Goal: Transaction & Acquisition: Obtain resource

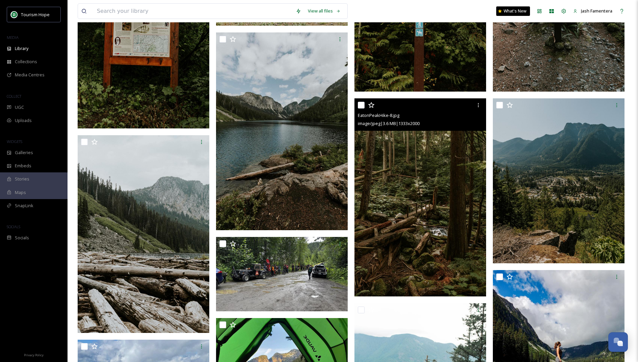
scroll to position [678, 0]
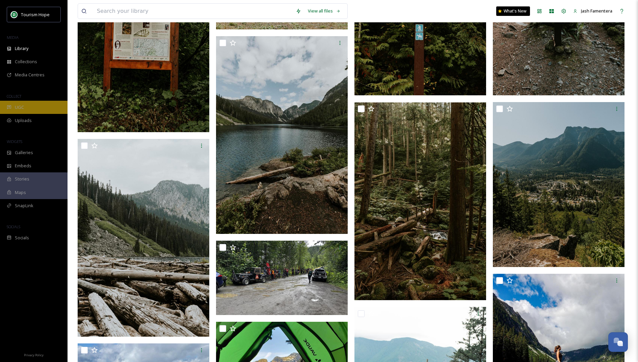
click at [36, 104] on div "UGC" at bounding box center [34, 107] width 68 height 13
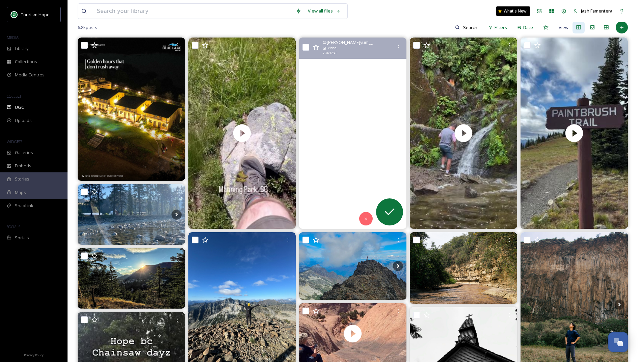
scroll to position [69, 0]
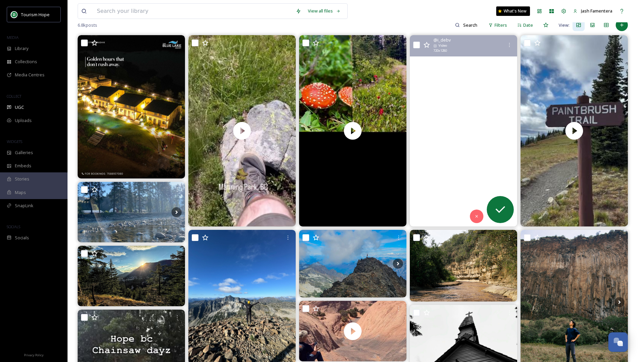
click at [459, 165] on video "Having a waterful time on his birthday! #floodfalls #hopebc #birthdayboy #augus…" at bounding box center [463, 130] width 107 height 191
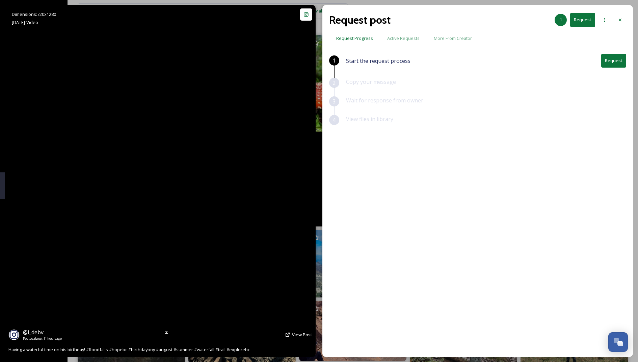
click at [229, 158] on video "Having a waterful time on his birthday! #floodfalls #hopebc #birthdayboy #augus…" at bounding box center [160, 181] width 198 height 352
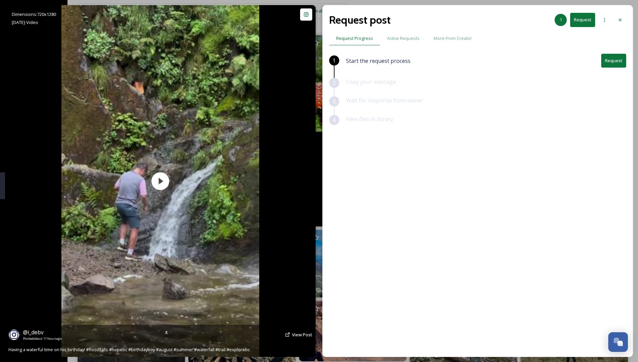
click at [291, 333] on icon at bounding box center [287, 334] width 5 height 5
click at [297, 334] on span "View Post" at bounding box center [302, 334] width 20 height 6
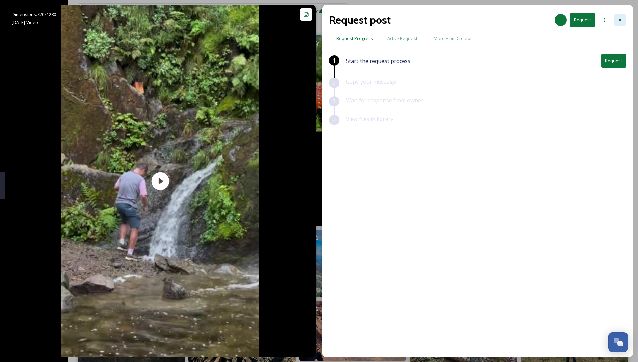
click at [619, 20] on icon at bounding box center [620, 19] width 5 height 5
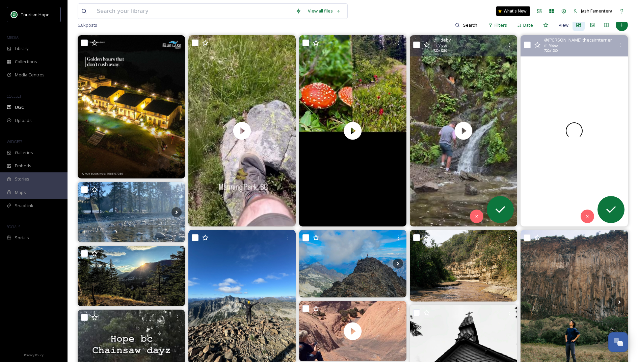
click at [562, 100] on div at bounding box center [574, 130] width 107 height 191
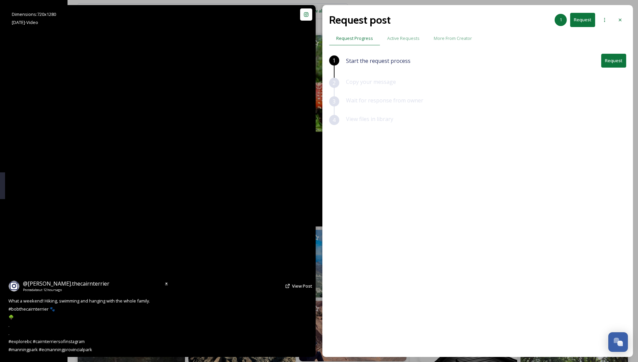
click at [230, 141] on video "What a weekend! Hiking, swimming and hanging with the whole family. \a#bobtheca…" at bounding box center [160, 181] width 198 height 352
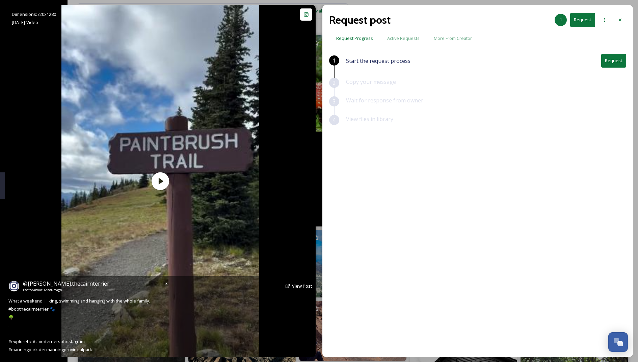
click at [296, 287] on span "View Post" at bounding box center [302, 286] width 20 height 6
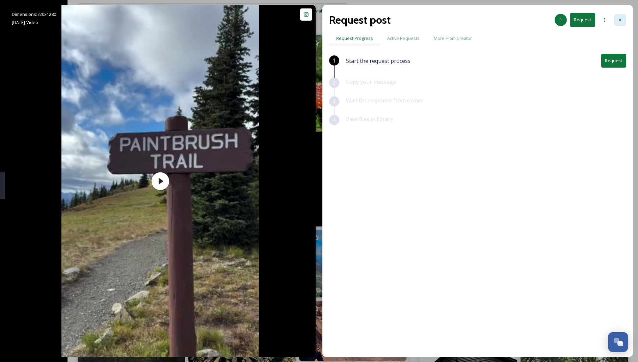
click at [621, 22] on icon at bounding box center [620, 19] width 5 height 5
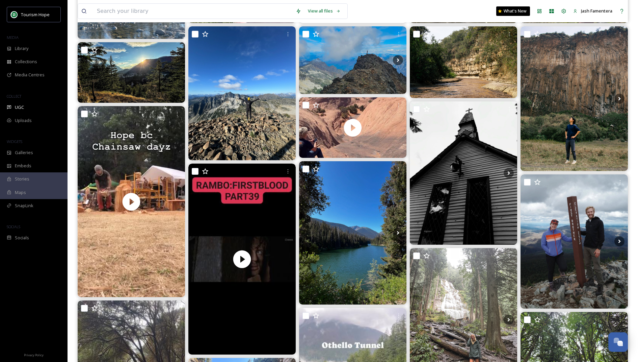
scroll to position [273, 0]
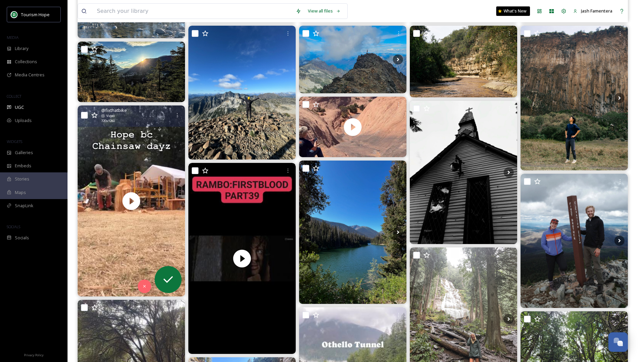
click at [127, 118] on div "@ fixthatbike Video 720 x 1280" at bounding box center [136, 115] width 70 height 16
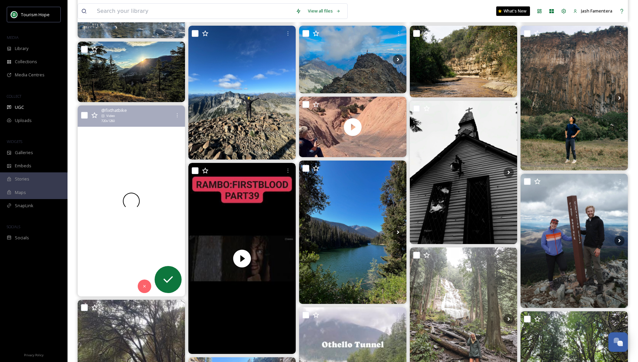
click at [131, 137] on div at bounding box center [131, 200] width 107 height 191
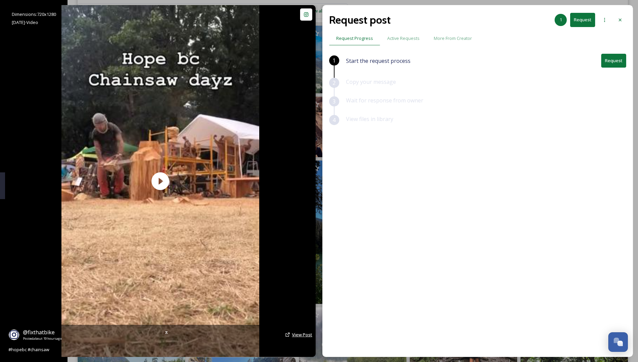
click at [297, 336] on span "View Post" at bounding box center [302, 334] width 20 height 6
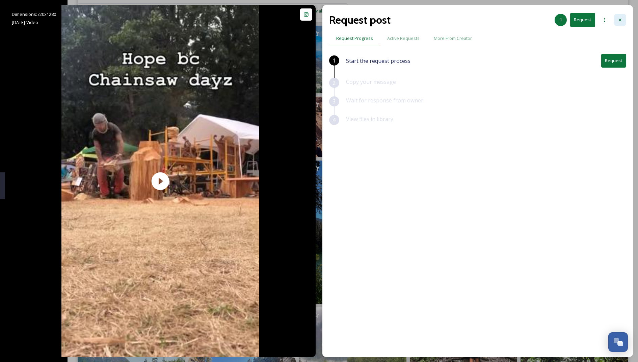
click at [621, 19] on icon at bounding box center [620, 19] width 5 height 5
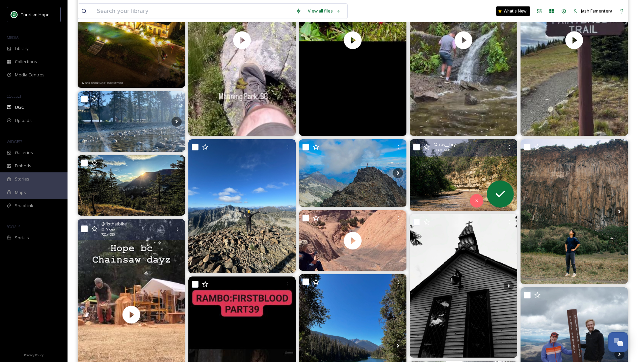
scroll to position [156, 0]
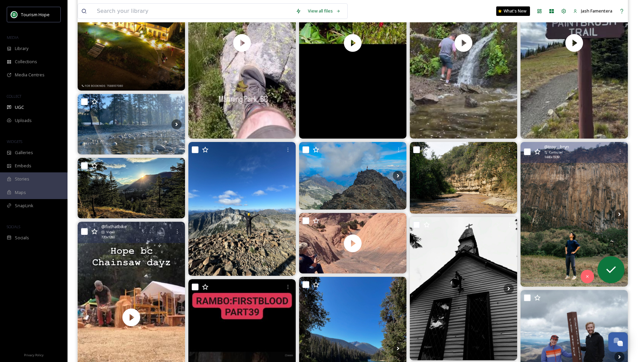
click at [565, 188] on img at bounding box center [574, 214] width 107 height 145
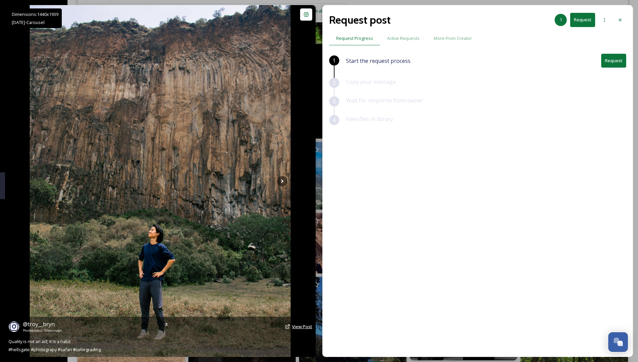
click at [293, 329] on span "View Post" at bounding box center [302, 326] width 20 height 6
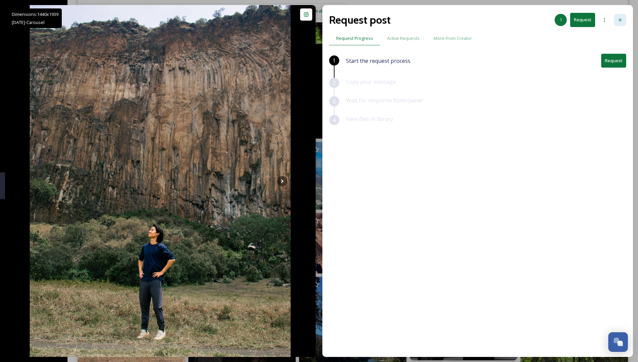
click at [623, 16] on div at bounding box center [620, 20] width 12 height 12
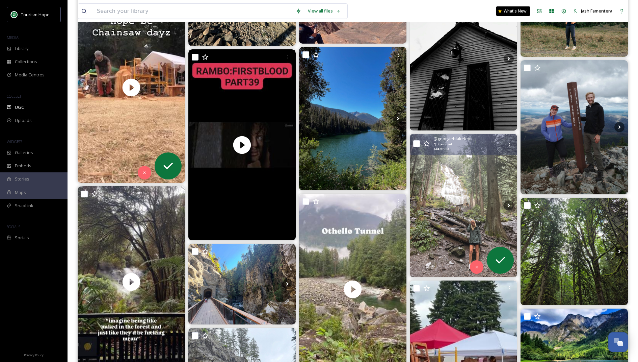
scroll to position [385, 0]
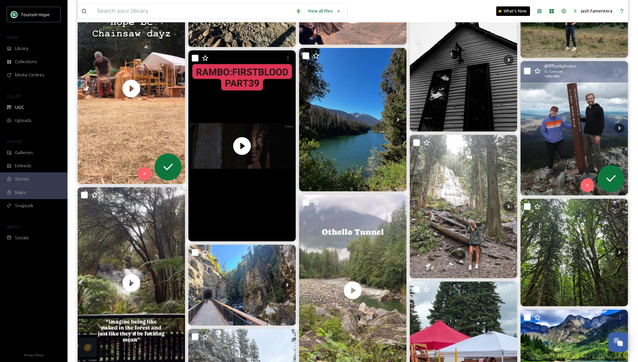
click at [574, 90] on img at bounding box center [574, 128] width 107 height 134
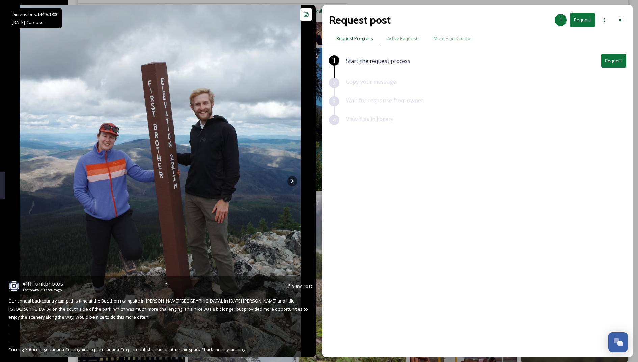
click at [296, 286] on span "View Post" at bounding box center [302, 286] width 20 height 6
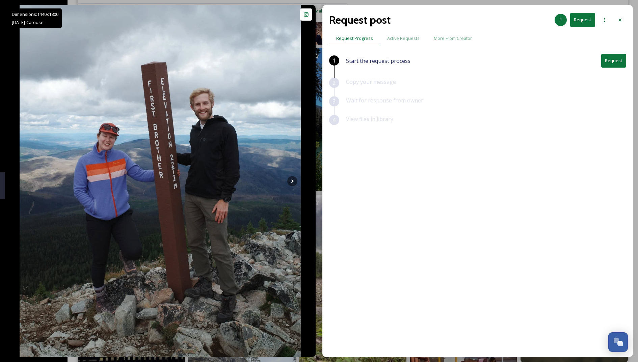
click at [605, 60] on button "Request" at bounding box center [614, 61] width 25 height 14
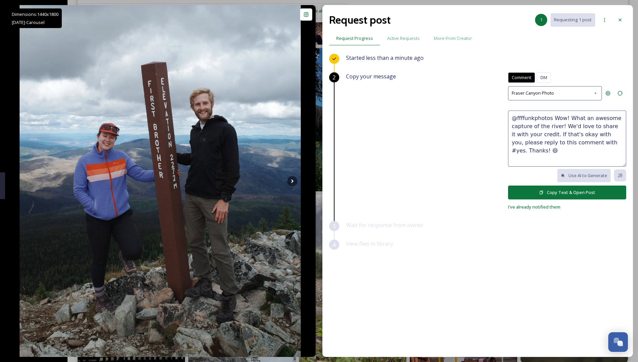
click at [577, 128] on textarea "@ffffunkphotos Wow! What an awesome capture of the river! We'd love to share it…" at bounding box center [567, 138] width 118 height 56
click at [558, 118] on textarea "@ffffunkphotos Wow! What an awesome capture of the river! We'd love to share it…" at bounding box center [567, 138] width 118 height 56
drag, startPoint x: 588, startPoint y: 117, endPoint x: 558, endPoint y: 127, distance: 31.4
click at [558, 127] on textarea "@ffffunkphotos Wow! What an awesome capture of the river! We'd love to share it…" at bounding box center [567, 138] width 118 height 56
click at [558, 125] on textarea "@ffffunkphotos Wow! What an awesome capture of the river! We'd love to share it…" at bounding box center [567, 138] width 118 height 56
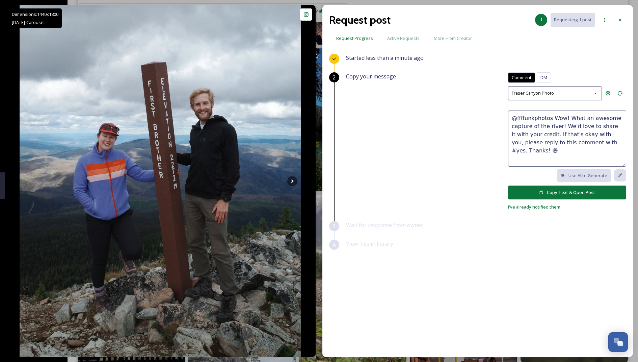
drag, startPoint x: 559, startPoint y: 125, endPoint x: 512, endPoint y: 126, distance: 47.0
click at [512, 126] on textarea "@ffffunkphotos Wow! What an awesome capture of the river! We'd love to share it…" at bounding box center [567, 138] width 118 height 56
drag, startPoint x: 566, startPoint y: 117, endPoint x: 551, endPoint y: 118, distance: 14.5
click at [551, 118] on textarea "@ffffunkphotos Wow! What an awesome adventure! We'd love to share it with your …" at bounding box center [567, 138] width 118 height 56
drag, startPoint x: 541, startPoint y: 124, endPoint x: 590, endPoint y: 124, distance: 49.7
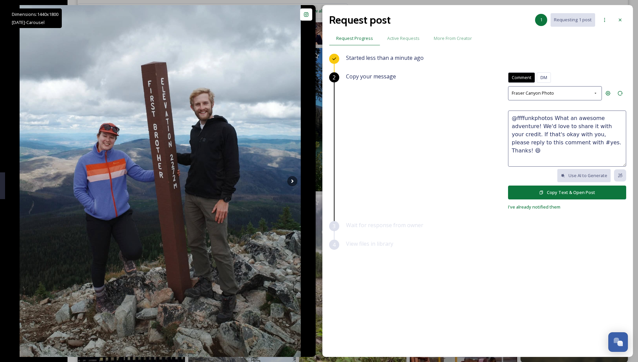
click at [590, 124] on textarea "@ffffunkphotos What an awesome adventure! We'd love to share it with your credi…" at bounding box center [567, 138] width 118 height 56
click at [541, 134] on textarea "@ffffunkphotos What an awesome adventure! Can we share this content with your c…" at bounding box center [567, 138] width 118 height 56
click at [535, 130] on textarea "@ffffunkphotos What an awesome adventure! Can we share this content with your c…" at bounding box center [567, 138] width 118 height 56
click at [541, 125] on textarea "@ffffunkphotos What an awesome adventure! Can we share this content with your c…" at bounding box center [567, 138] width 118 height 56
click at [575, 139] on textarea "@ffffunkphotos What an awesome adventure! 😍 Can we share this content with your…" at bounding box center [567, 138] width 118 height 56
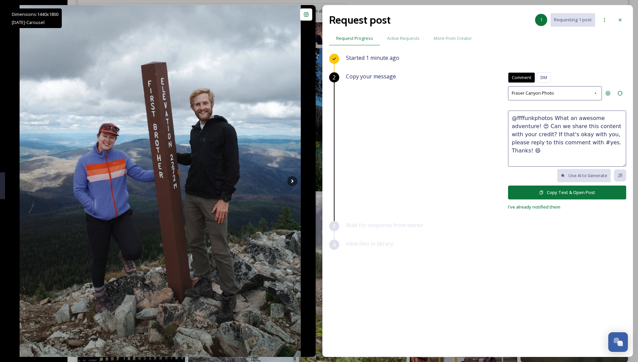
click at [610, 135] on textarea "@ffffunkphotos What an awesome adventure! 😍 Can we share this content with your…" at bounding box center [567, 138] width 118 height 56
type textarea "@ffffunkphotos What an awesome adventure! 😍 Can we share this content with your…"
click at [560, 190] on button "Copy Text & Open Post" at bounding box center [567, 192] width 118 height 14
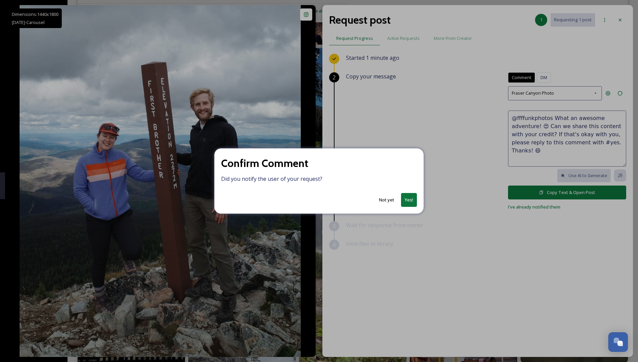
click at [410, 198] on button "Yes!" at bounding box center [409, 200] width 16 height 14
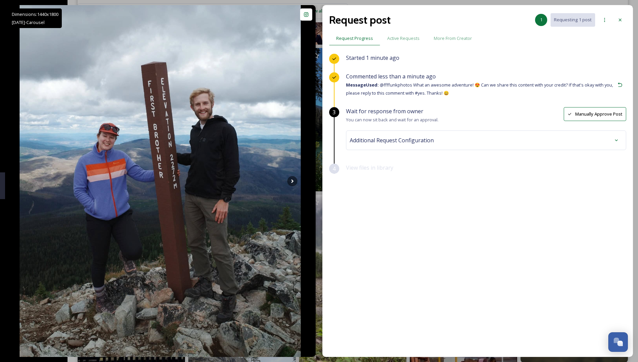
click at [426, 139] on span "Additional Request Configuration" at bounding box center [392, 140] width 84 height 8
click at [411, 188] on div "No tags" at bounding box center [487, 194] width 270 height 16
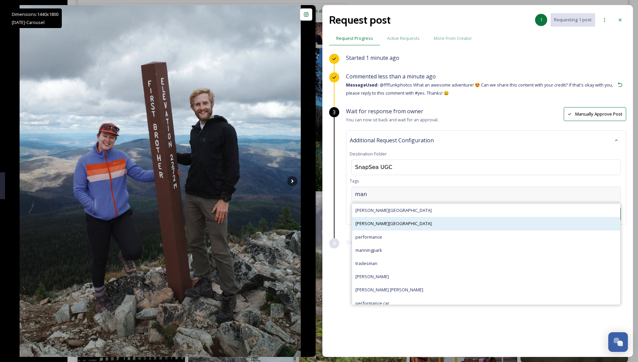
type input "man"
click at [391, 223] on div "Manning Park" at bounding box center [486, 223] width 268 height 13
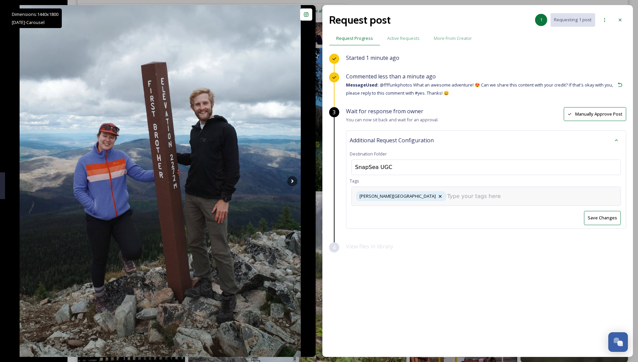
click at [448, 196] on input at bounding box center [482, 196] width 68 height 8
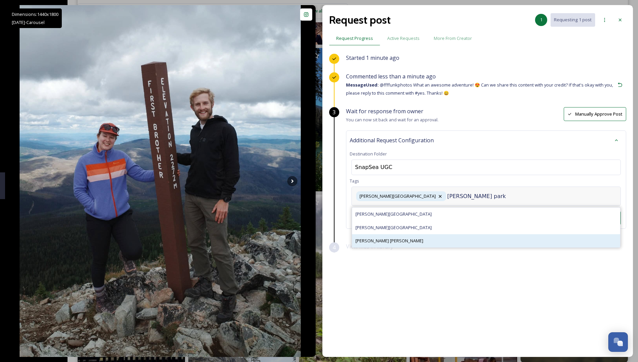
type input "manning park"
click at [395, 237] on div "manning park hike" at bounding box center [486, 240] width 268 height 13
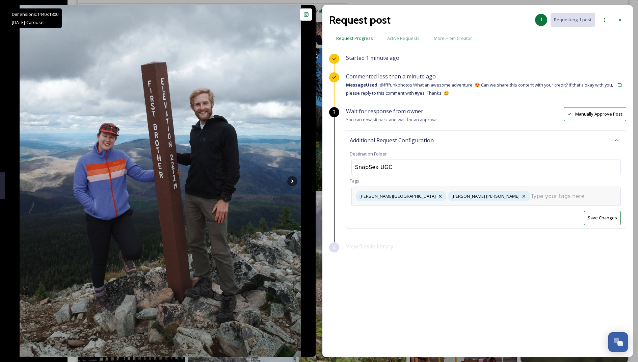
click at [531, 197] on input at bounding box center [565, 196] width 68 height 8
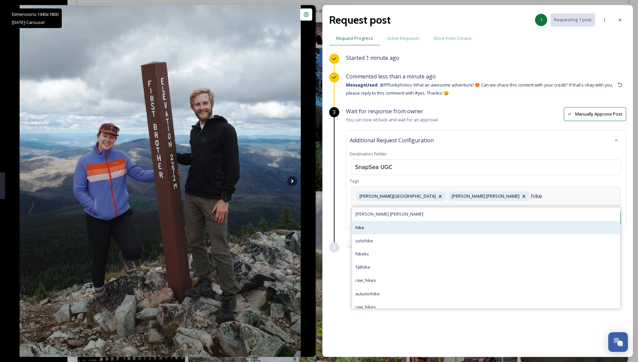
type input "hike"
click at [404, 224] on div "hike" at bounding box center [486, 227] width 268 height 13
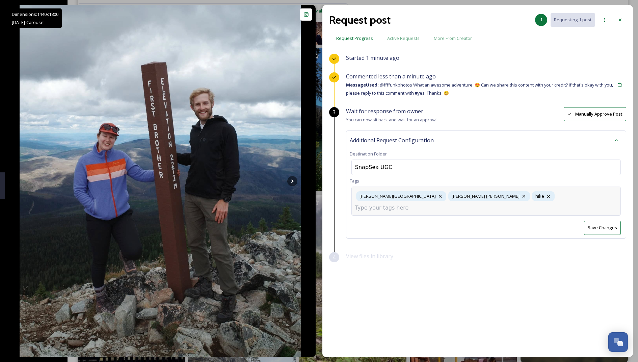
click at [423, 204] on input at bounding box center [389, 208] width 68 height 8
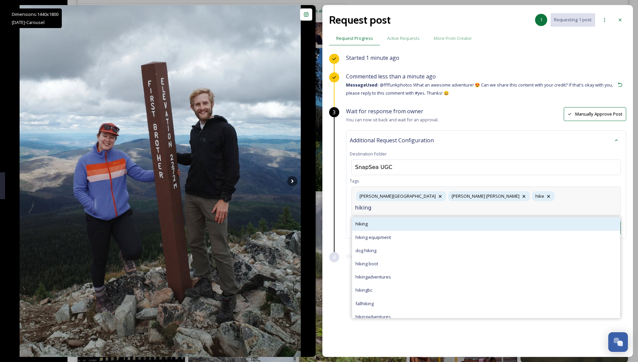
type input "hiking"
click at [400, 217] on div "hiking" at bounding box center [486, 223] width 268 height 13
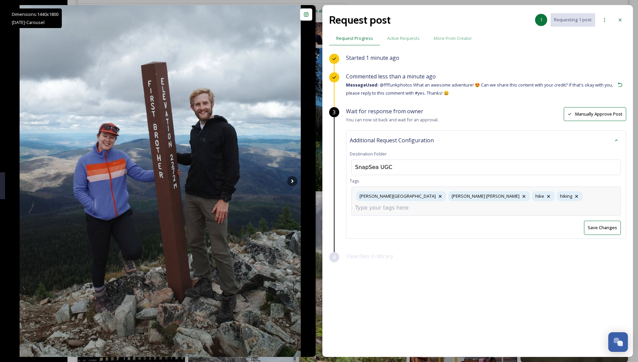
click at [423, 204] on input at bounding box center [389, 208] width 68 height 8
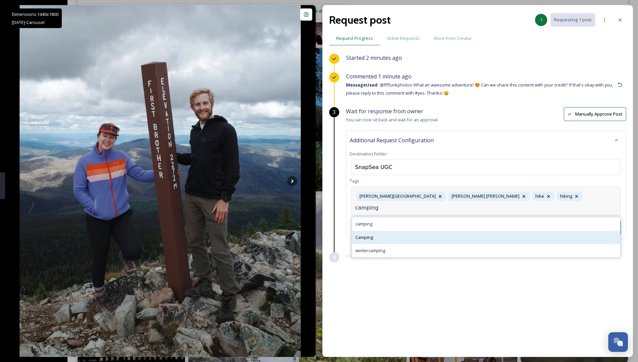
type input "camping"
click at [467, 231] on div "Camping" at bounding box center [486, 237] width 268 height 13
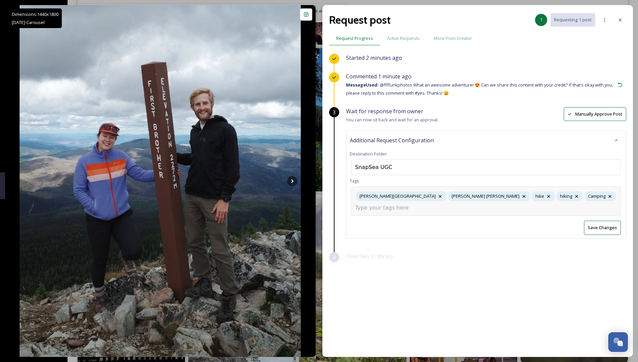
click at [602, 221] on button "Save Changes" at bounding box center [602, 228] width 37 height 14
click at [623, 19] on icon at bounding box center [620, 19] width 5 height 5
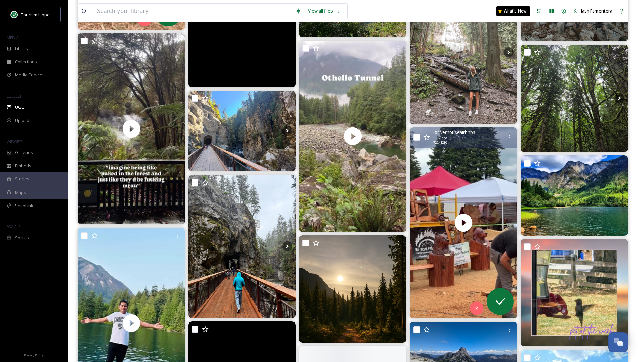
scroll to position [547, 0]
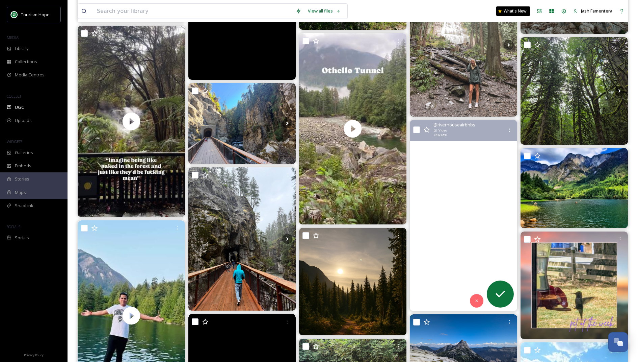
click at [450, 175] on video "Chainsaw carving competition is in Hope this weekend. This amazing event comes …" at bounding box center [463, 215] width 107 height 191
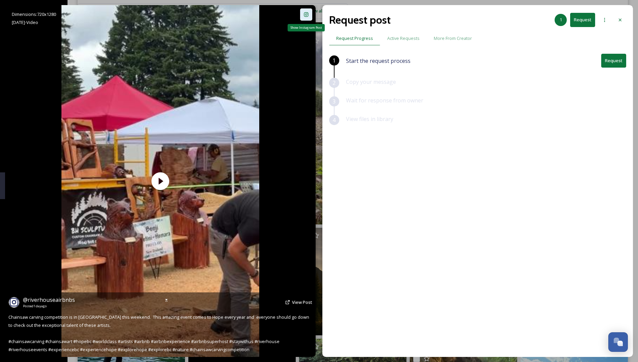
click at [305, 11] on div "Show Instagram Post" at bounding box center [306, 14] width 12 height 12
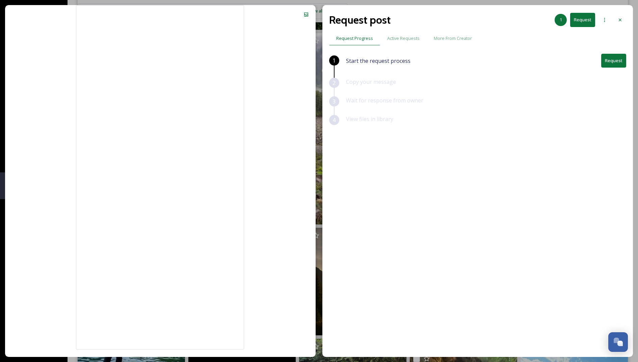
click at [612, 19] on div "Request post 1 Request" at bounding box center [477, 20] width 297 height 16
click at [618, 21] on icon at bounding box center [620, 19] width 5 height 5
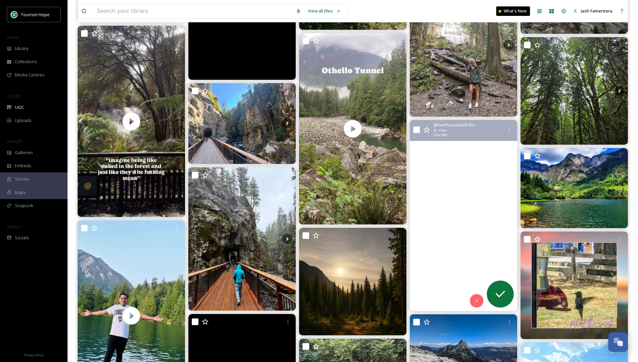
click at [452, 184] on video "Chainsaw carving competition is in Hope this weekend. This amazing event comes …" at bounding box center [463, 215] width 107 height 191
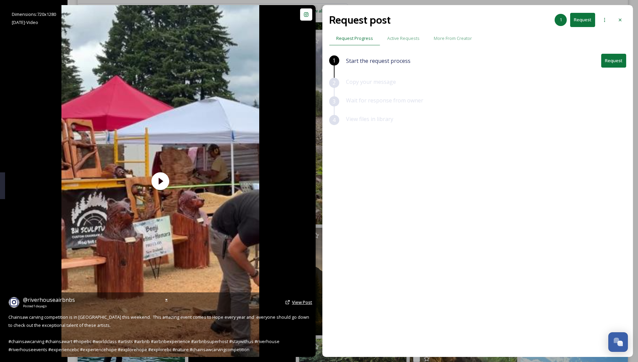
click at [294, 303] on span "View Post" at bounding box center [302, 302] width 20 height 6
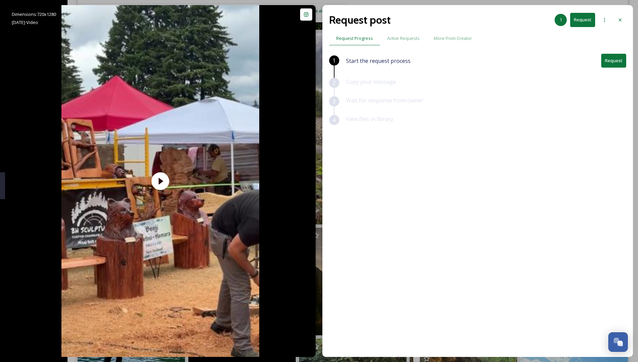
click at [606, 60] on button "Request" at bounding box center [614, 61] width 25 height 14
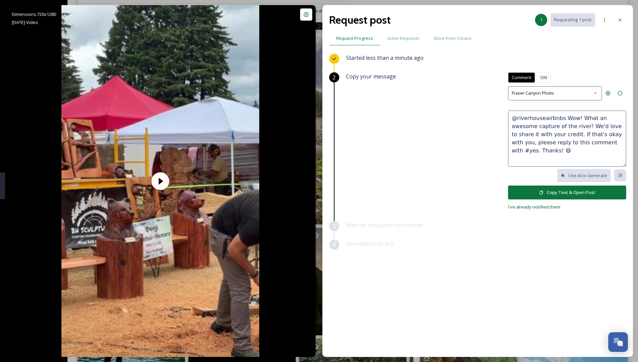
click at [532, 110] on textarea "@riverhouseairbnbs Wow! What an awesome capture of the river! We'd love to shar…" at bounding box center [567, 138] width 118 height 56
drag, startPoint x: 563, startPoint y: 117, endPoint x: 561, endPoint y: 122, distance: 5.9
click at [561, 122] on textarea "@riverhouseairbnbs Wow! What an awesome capture of the river! We'd love to shar…" at bounding box center [567, 138] width 118 height 56
drag, startPoint x: 560, startPoint y: 126, endPoint x: 561, endPoint y: 119, distance: 6.9
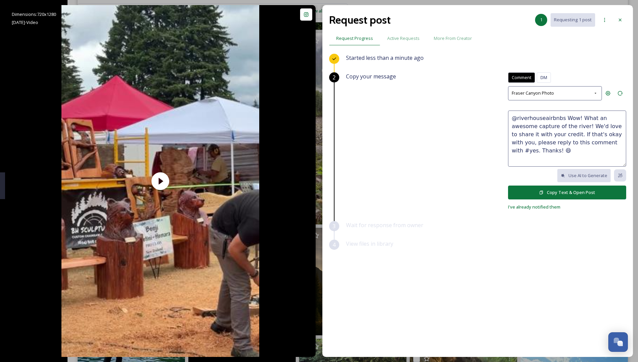
click at [561, 119] on textarea "@riverhouseairbnbs Wow! What an awesome capture of the river! We'd love to shar…" at bounding box center [567, 138] width 118 height 56
click at [601, 127] on textarea "@riverhouseairbnbs Omg thanks for capturing this 😍 We'd love to share it with y…" at bounding box center [567, 138] width 118 height 56
click at [611, 122] on textarea "@riverhouseairbnbs Omg thanks for capturing this 😍 We'd love to share it with y…" at bounding box center [567, 138] width 118 height 56
click at [539, 137] on textarea "@riverhouseairbnbs Omg thanks for capturing this 😍 We'd love to share it with y…" at bounding box center [567, 138] width 118 height 56
type textarea "@riverhouseairbnbs Omg thanks for capturing this 😍 We'd love to share it with y…"
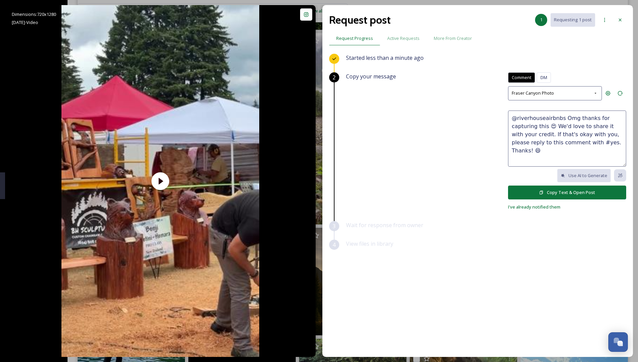
click at [536, 189] on button "Copy Text & Open Post" at bounding box center [567, 192] width 118 height 14
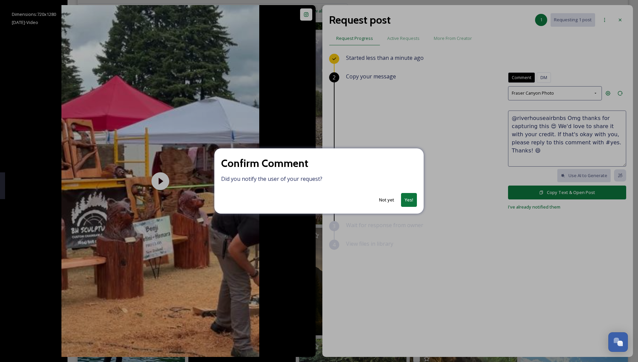
click at [410, 196] on button "Yes!" at bounding box center [409, 200] width 16 height 14
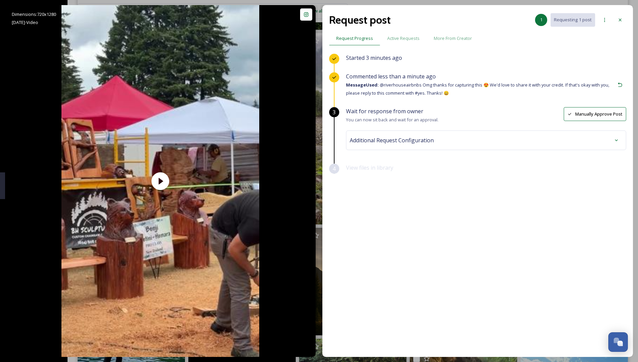
click at [382, 140] on span "Additional Request Configuration" at bounding box center [392, 140] width 84 height 8
click at [392, 193] on div "No tags" at bounding box center [487, 194] width 270 height 16
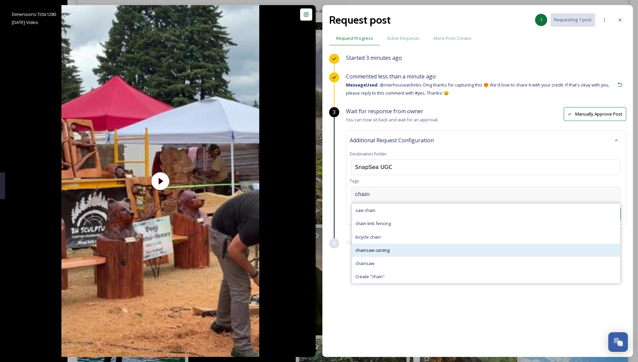
type input "chain"
click at [376, 247] on span "chainsaw carving" at bounding box center [373, 250] width 34 height 6
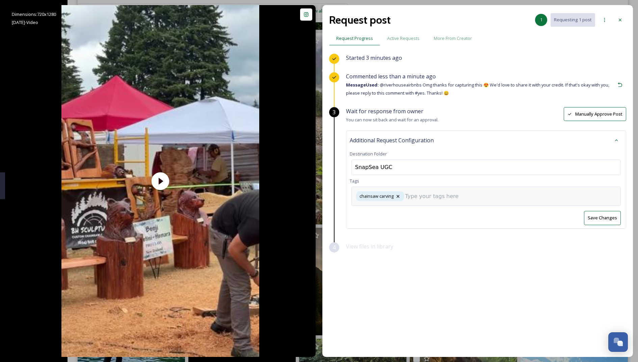
click at [423, 189] on div "chainsaw carving" at bounding box center [487, 195] width 270 height 19
click at [425, 195] on input at bounding box center [439, 196] width 68 height 8
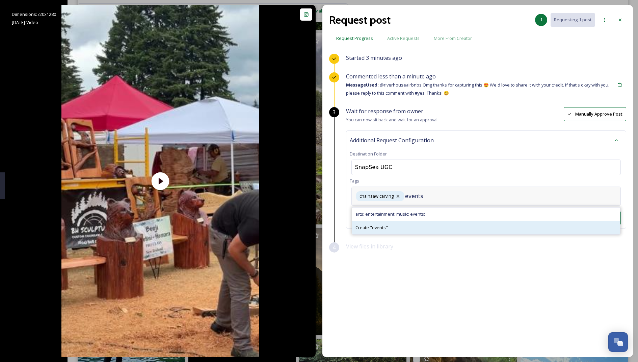
type input "events"
click at [395, 224] on div "Create " events "" at bounding box center [486, 227] width 268 height 13
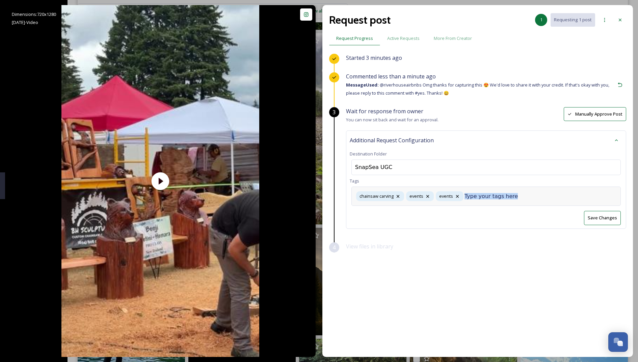
click at [475, 196] on input at bounding box center [499, 196] width 68 height 8
click at [457, 195] on icon at bounding box center [457, 196] width 5 height 5
click at [459, 199] on input at bounding box center [469, 196] width 68 height 8
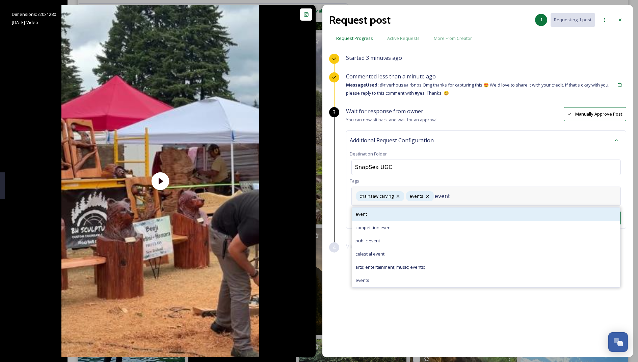
type input "event"
click at [417, 216] on div "event" at bounding box center [486, 213] width 268 height 13
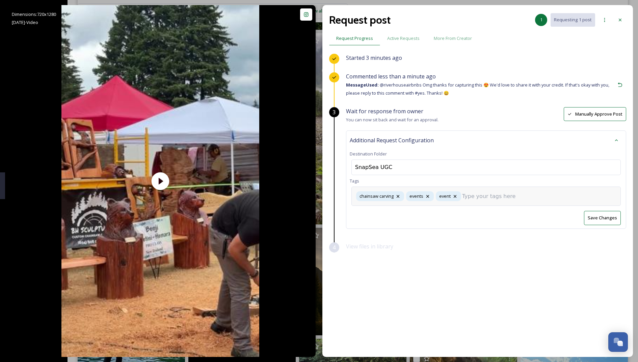
click at [499, 189] on div "chainsaw carving events event" at bounding box center [487, 195] width 270 height 19
click at [485, 197] on input at bounding box center [496, 196] width 68 height 8
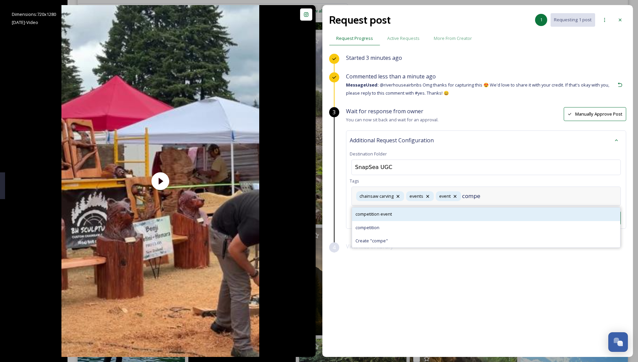
type input "compe"
click at [439, 216] on div "competition event" at bounding box center [486, 213] width 268 height 13
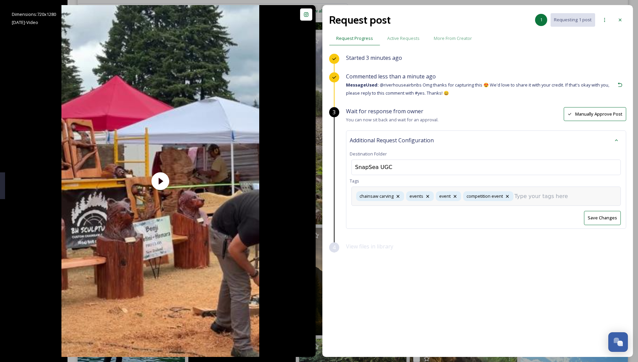
click at [541, 195] on input at bounding box center [549, 196] width 68 height 8
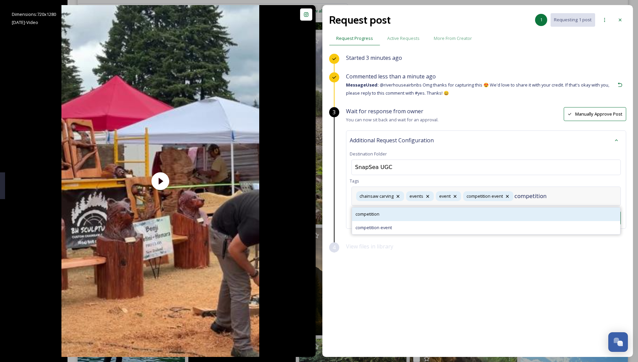
type input "competition"
click at [456, 215] on div "competition" at bounding box center [486, 213] width 268 height 13
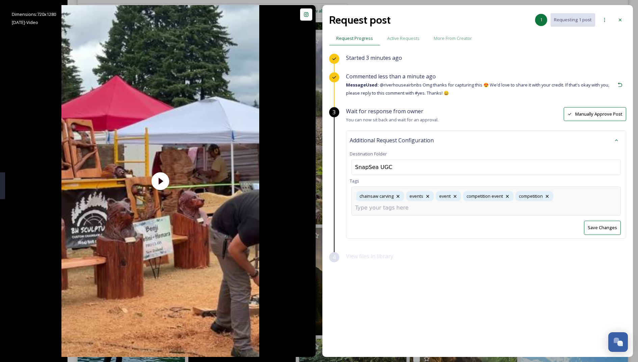
click at [565, 200] on div "chainsaw carving events event competition event competition" at bounding box center [487, 200] width 270 height 29
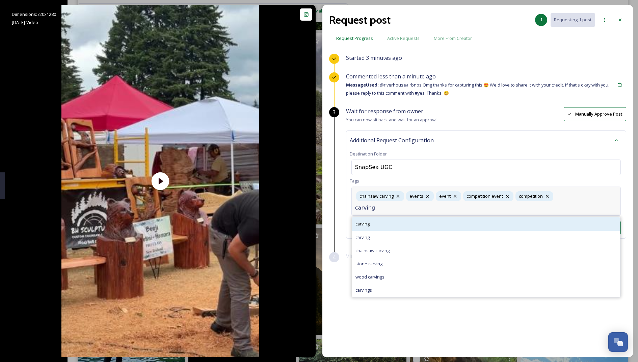
type input "carving"
click at [442, 217] on div "carving" at bounding box center [486, 223] width 268 height 13
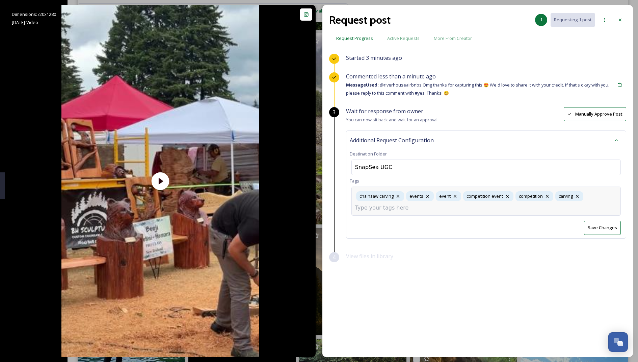
click at [600, 223] on div "Additional Request Configuration Destination Folder SnapSea UGC Tags chainsaw c…" at bounding box center [486, 184] width 280 height 108
click at [602, 222] on button "Save Changes" at bounding box center [602, 218] width 37 height 14
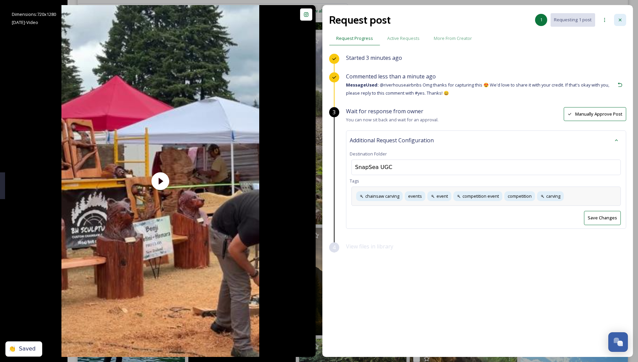
click at [620, 24] on div at bounding box center [620, 20] width 12 height 12
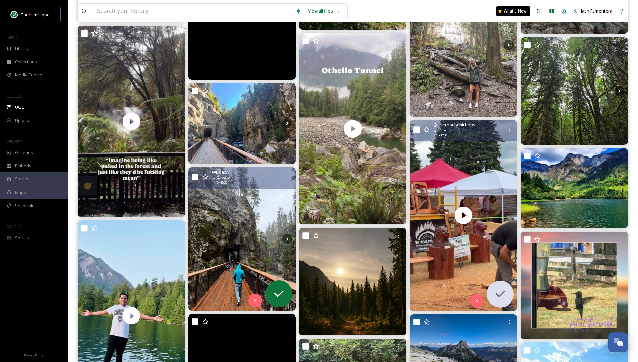
click at [274, 209] on img at bounding box center [242, 238] width 107 height 143
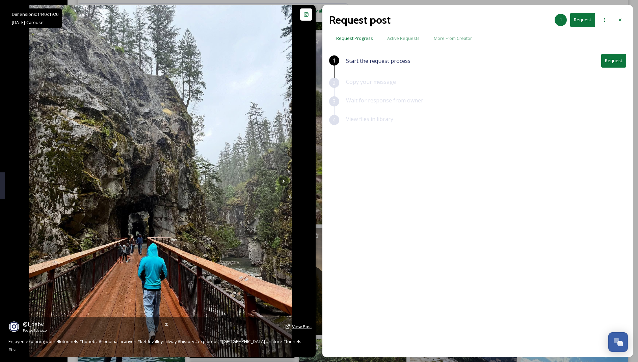
click at [300, 329] on span "View Post" at bounding box center [302, 326] width 20 height 6
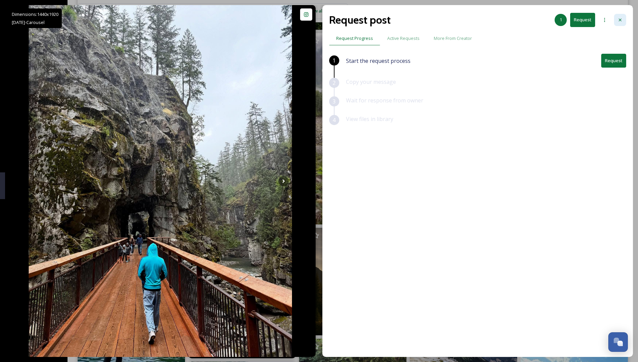
click at [615, 18] on div at bounding box center [620, 20] width 12 height 12
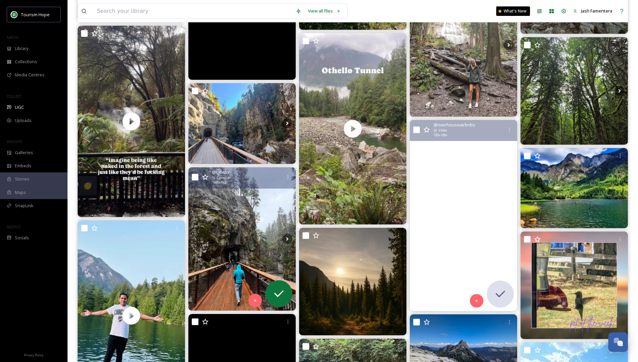
click at [439, 163] on video "Chainsaw carving competition is in Hope this weekend. This amazing event comes …" at bounding box center [463, 215] width 107 height 191
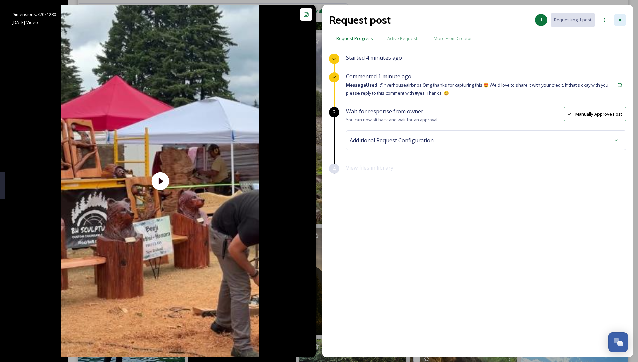
click at [622, 15] on div at bounding box center [620, 20] width 12 height 12
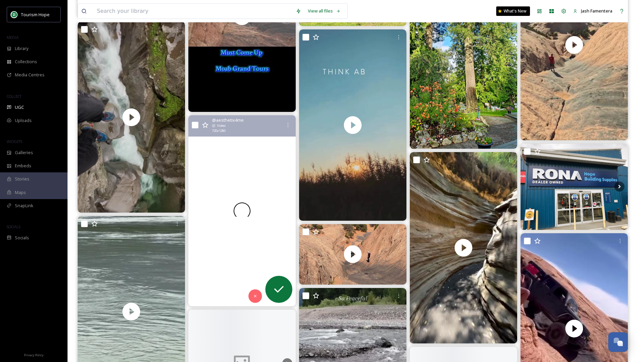
scroll to position [974, 0]
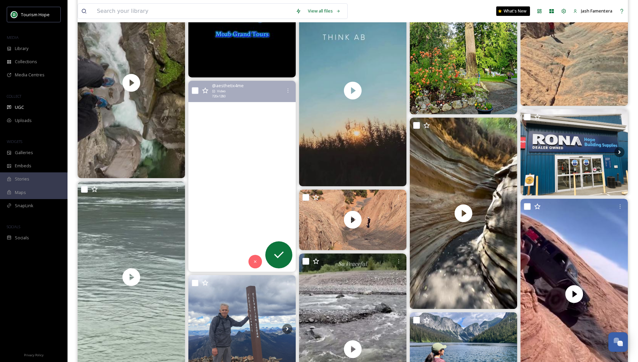
click at [227, 199] on video "fraser canyon is basically rodney dangerfield.\a.\a.\a.\a#frasercanyon #oldhigh…" at bounding box center [242, 176] width 107 height 191
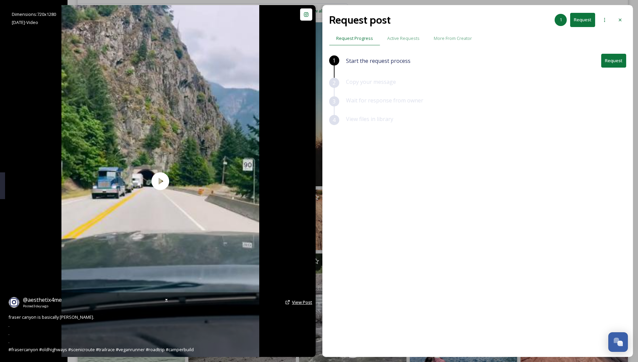
click at [294, 301] on span "View Post" at bounding box center [302, 302] width 20 height 6
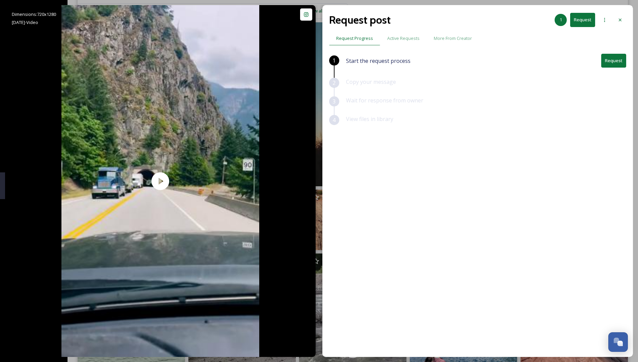
click at [606, 61] on button "Request" at bounding box center [614, 61] width 25 height 14
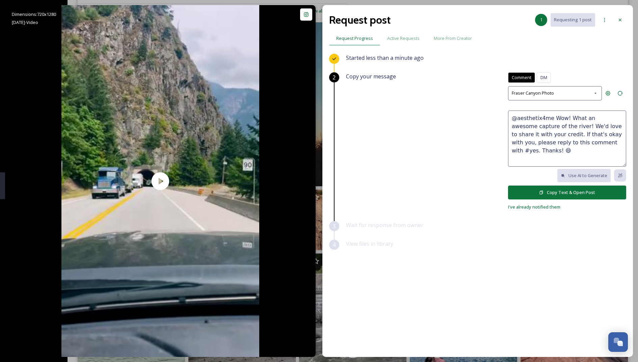
click at [547, 136] on textarea "@aesthetix4me Wow! What an awesome capture of the river! We'd love to share it …" at bounding box center [567, 138] width 118 height 56
drag, startPoint x: 553, startPoint y: 117, endPoint x: 561, endPoint y: 125, distance: 11.7
click at [561, 125] on textarea "@aesthetix4me Wow! What an awesome capture of the river! We'd love to share it …" at bounding box center [567, 138] width 118 height 56
click at [586, 118] on textarea "@aesthetix4me Thanks for capturing the beautiful Fraser Canyon We'd love to sha…" at bounding box center [567, 138] width 118 height 56
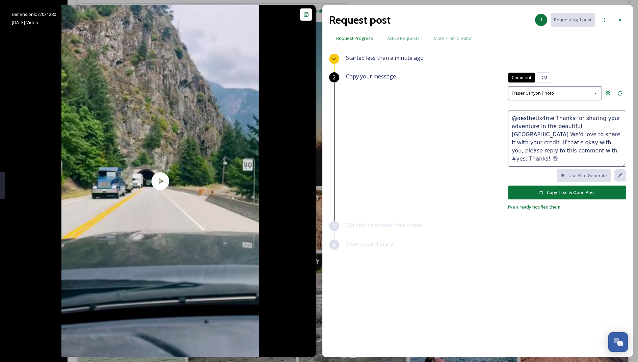
click at [614, 124] on textarea "@aesthetix4me Thanks for sharing your adventure in the beautiful Fraser Canyon …" at bounding box center [567, 138] width 118 height 56
drag, startPoint x: 512, startPoint y: 132, endPoint x: 603, endPoint y: 135, distance: 90.9
click at [603, 135] on textarea "@aesthetix4me Thanks for sharing your adventure in the beautiful Fraser Canyon …" at bounding box center [567, 138] width 118 height 56
click at [572, 135] on textarea "@aesthetix4me Thanks for sharing your adventure in the beautiful Fraser Canyon …" at bounding box center [567, 138] width 118 height 56
click at [559, 133] on textarea "@aesthetix4me Thanks for sharing your adventure in the beautiful Fraser Canyon …" at bounding box center [567, 138] width 118 height 56
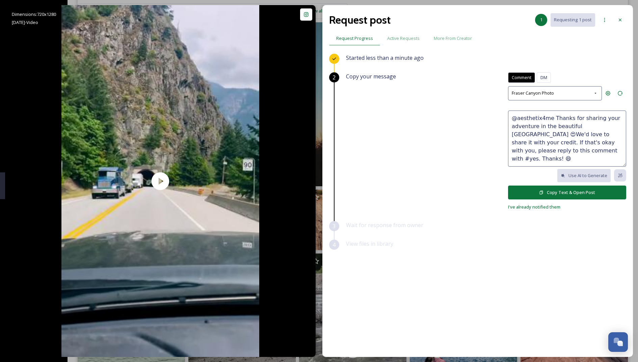
click at [559, 133] on textarea "@aesthetix4me Thanks for sharing your adventure in the beautiful Fraser Canyon …" at bounding box center [567, 138] width 118 height 56
click at [610, 133] on textarea "@aesthetix4me Thanks for sharing your adventure in the beautiful Fraser Canyon …" at bounding box center [567, 138] width 118 height 56
type textarea "@aesthetix4me Thanks for sharing your adventure in the beautiful Fraser Canyon …"
click at [534, 190] on button "Copy Text & Open Post" at bounding box center [567, 192] width 118 height 14
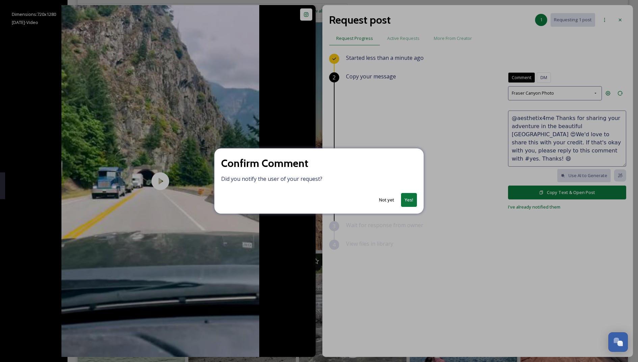
click at [406, 194] on button "Yes!" at bounding box center [409, 200] width 16 height 14
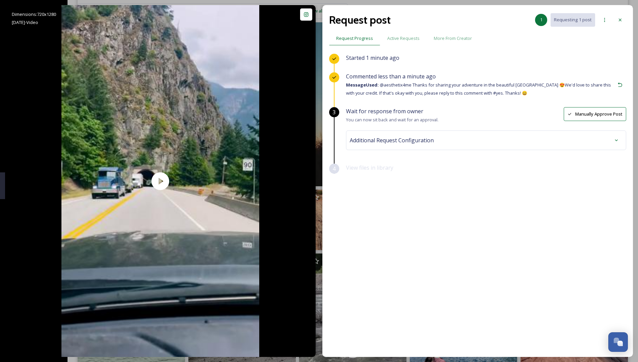
click at [441, 140] on div "Additional Request Configuration" at bounding box center [486, 140] width 273 height 12
click at [405, 187] on div "No tags" at bounding box center [487, 194] width 270 height 16
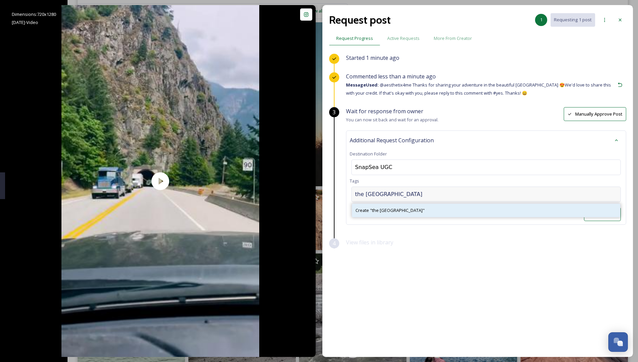
type input "the fraser canyon"
click at [374, 210] on span "Create " the fraser canyon "" at bounding box center [390, 210] width 69 height 6
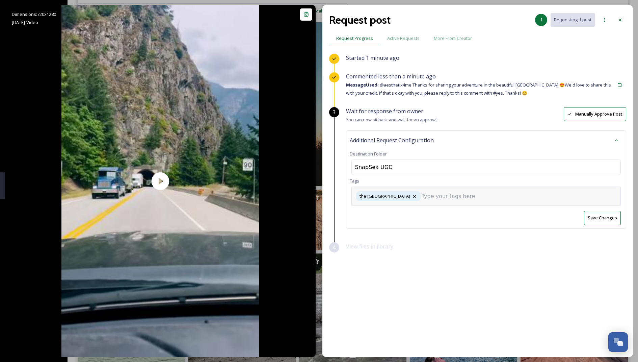
click at [423, 197] on input at bounding box center [456, 196] width 68 height 8
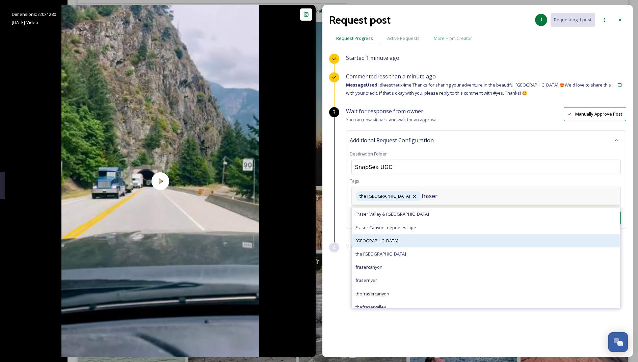
type input "fraser"
click at [416, 241] on div "fraser canyon" at bounding box center [486, 240] width 268 height 13
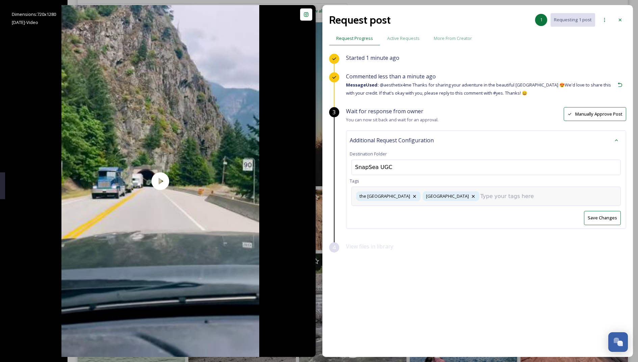
click at [481, 196] on input at bounding box center [515, 196] width 68 height 8
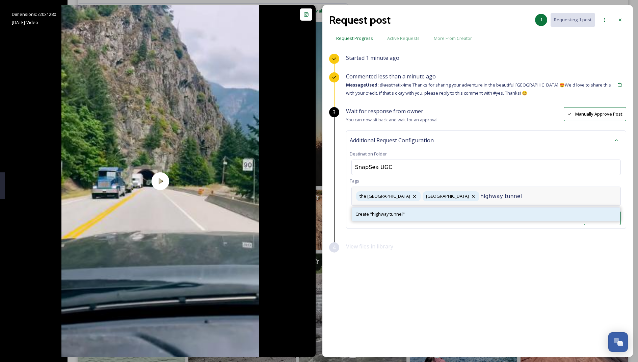
type input "highway tunnel"
click at [393, 216] on span "Create " highway tunnel "" at bounding box center [380, 214] width 49 height 6
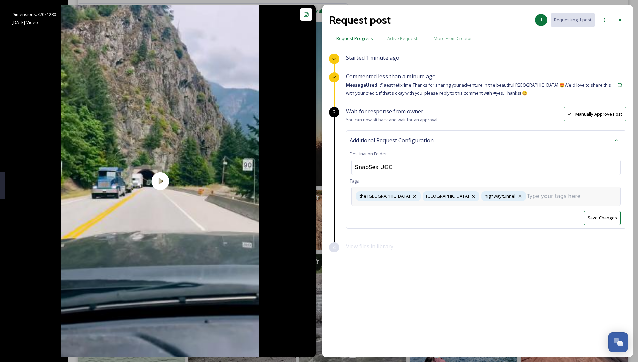
click at [527, 197] on input at bounding box center [561, 196] width 68 height 8
type input "t"
type input "highway tunnels"
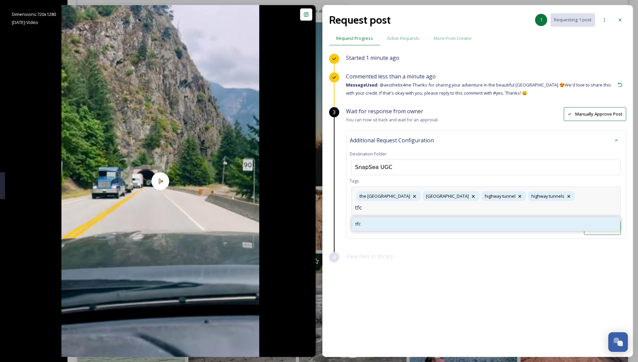
type input "tfc"
click at [538, 217] on div "tfc" at bounding box center [486, 223] width 268 height 13
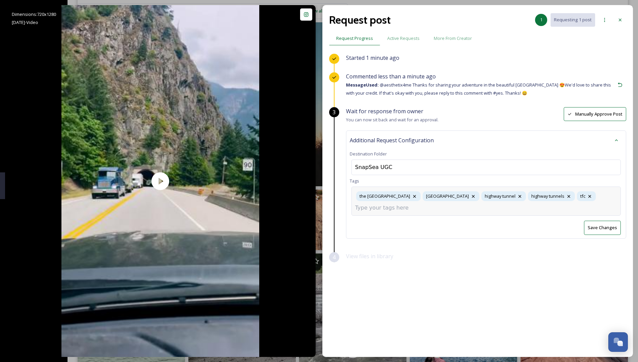
click at [585, 195] on div "the fraser canyon fraser canyon highway tunnel highway tunnels tfc" at bounding box center [487, 200] width 270 height 29
click at [570, 192] on div "the fraser canyon fraser canyon highway tunnel highway tunnels tfc" at bounding box center [487, 200] width 270 height 29
click at [575, 201] on div "the fraser canyon fraser canyon highway tunnel highway tunnels tfc" at bounding box center [487, 200] width 270 height 29
click at [548, 208] on div "the fraser canyon fraser canyon highway tunnel highway tunnels tfc" at bounding box center [487, 200] width 270 height 29
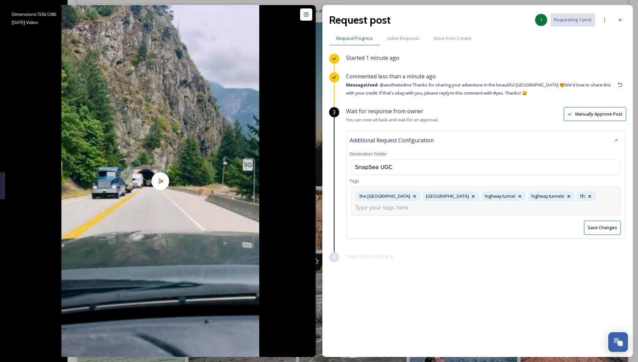
click at [585, 194] on div "the fraser canyon fraser canyon highway tunnel highway tunnels tfc" at bounding box center [487, 200] width 270 height 29
click at [600, 229] on div "Wait for response from owner You can now sit back and wait for an approval. Man…" at bounding box center [486, 179] width 280 height 145
click at [569, 193] on div "the fraser canyon fraser canyon highway tunnel highway tunnels tfc" at bounding box center [487, 195] width 270 height 19
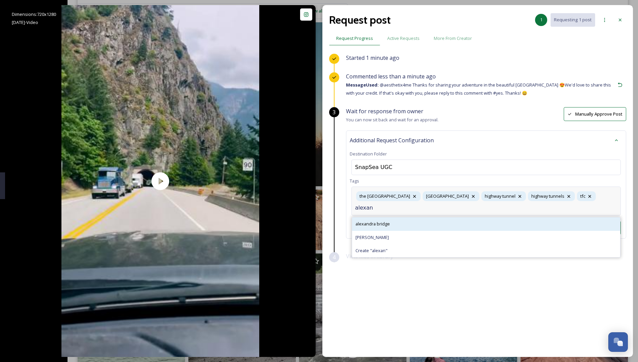
type input "alexan"
click at [447, 222] on div "alexandra bridge" at bounding box center [486, 223] width 268 height 13
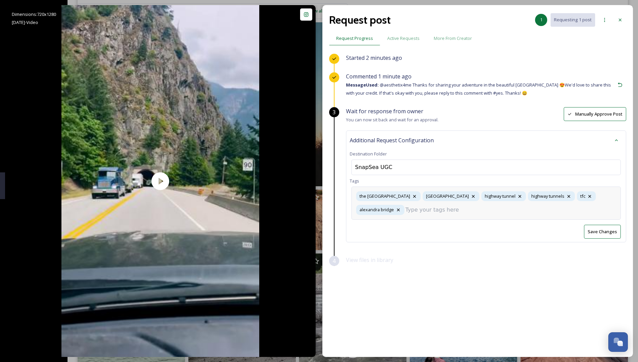
click at [594, 227] on div "Wait for response from owner You can now sit back and wait for an approval. Man…" at bounding box center [486, 181] width 280 height 149
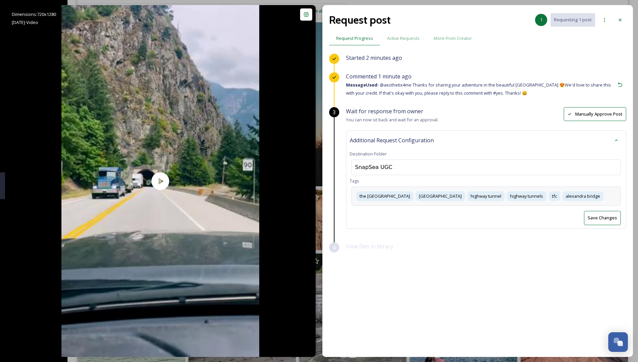
click at [601, 221] on button "Save Changes" at bounding box center [602, 218] width 37 height 14
click at [618, 22] on icon at bounding box center [620, 19] width 5 height 5
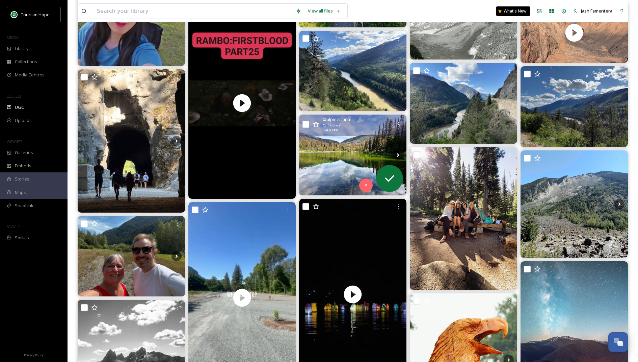
scroll to position [1615, 0]
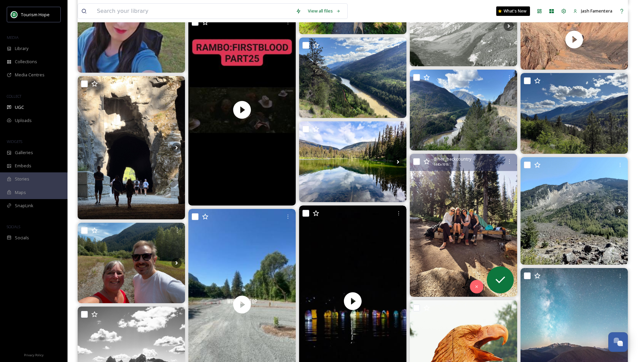
click at [459, 193] on img at bounding box center [463, 225] width 107 height 143
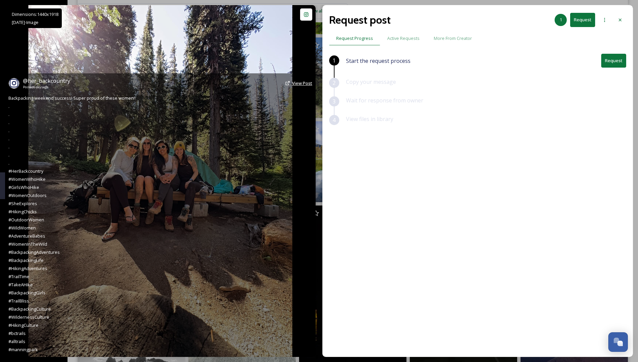
click at [300, 84] on span "View Post" at bounding box center [302, 83] width 20 height 6
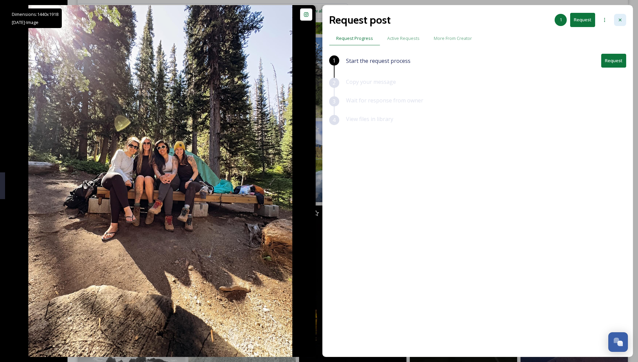
click at [621, 19] on icon at bounding box center [620, 20] width 3 height 3
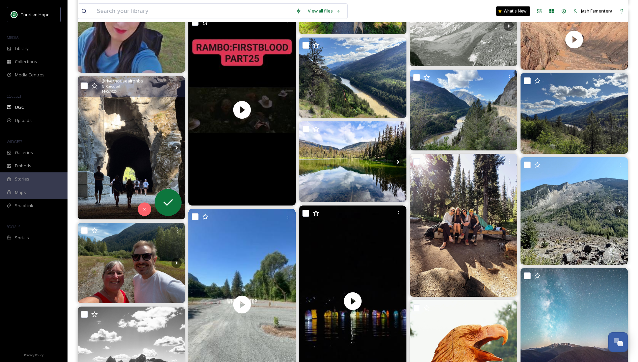
click at [110, 166] on img at bounding box center [131, 147] width 107 height 143
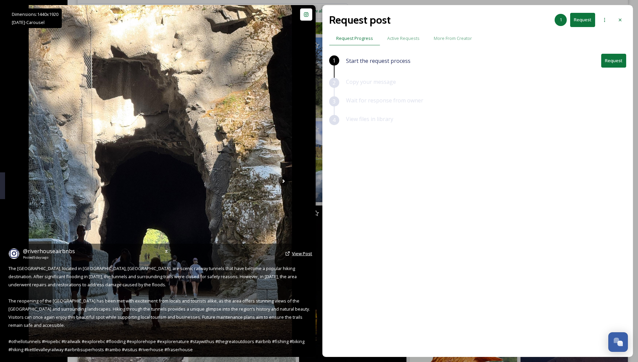
click at [299, 253] on span "View Post" at bounding box center [302, 253] width 20 height 6
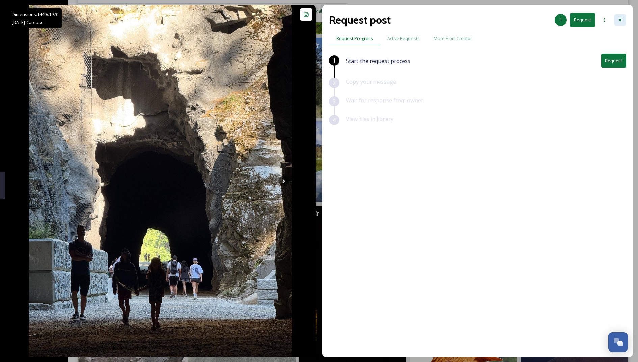
click at [623, 22] on icon at bounding box center [620, 19] width 5 height 5
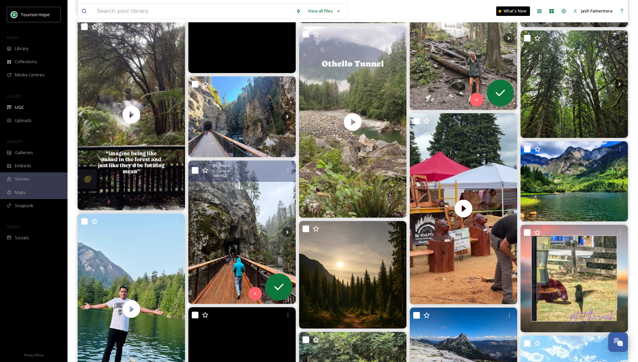
scroll to position [559, 0]
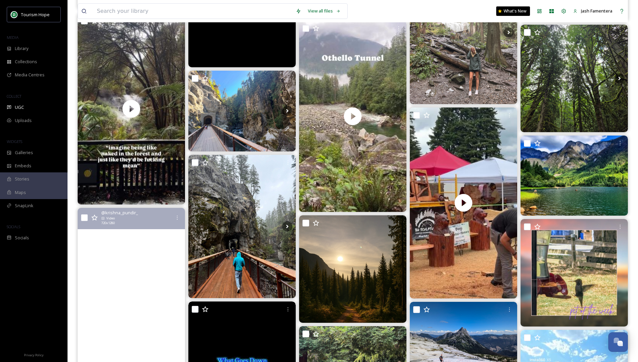
click at [152, 260] on video "#kawkawalakebc #kawkawalake #hope #hopebc🇨🇦 #hopebccanada #" at bounding box center [131, 303] width 107 height 191
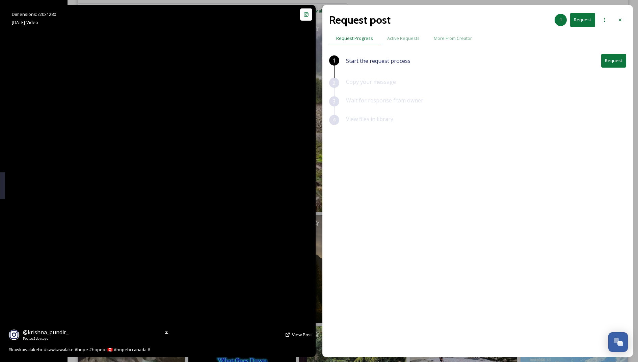
click at [224, 197] on video "#kawkawalakebc #kawkawalake #hope #hopebc🇨🇦 #hopebccanada #" at bounding box center [160, 181] width 198 height 352
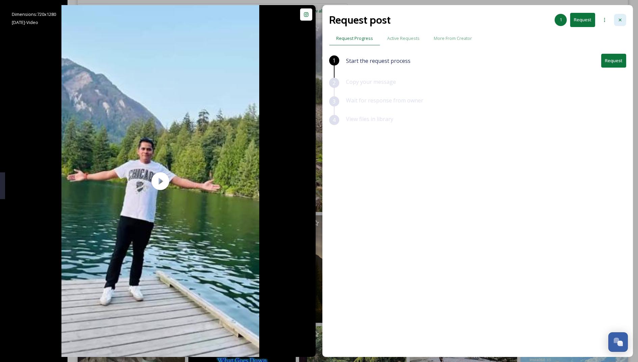
click at [618, 26] on div at bounding box center [620, 20] width 12 height 12
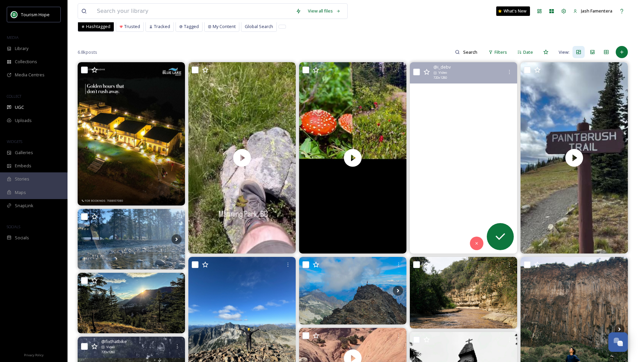
scroll to position [31, 0]
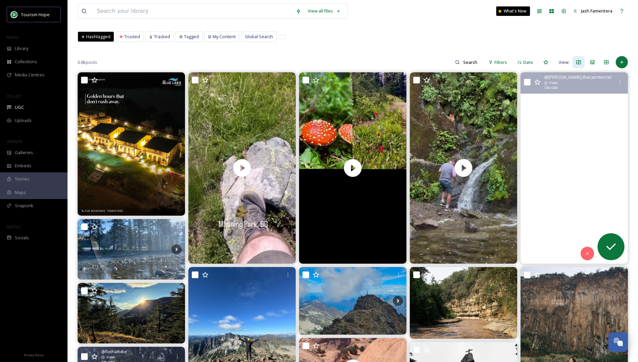
click at [562, 98] on video "What a weekend! Hiking, swimming and hanging with the whole family. \a#bobtheca…" at bounding box center [574, 167] width 107 height 191
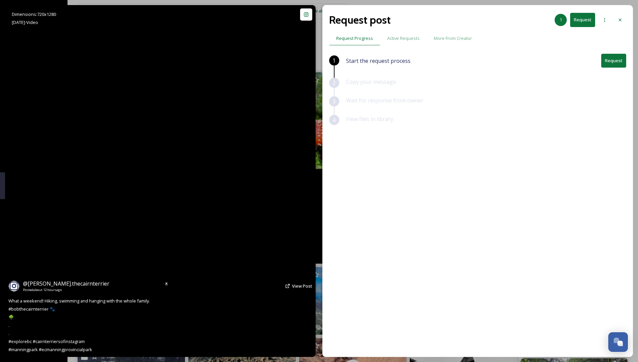
click at [256, 172] on video "What a weekend! Hiking, swimming and hanging with the whole family. \a#bobtheca…" at bounding box center [160, 181] width 198 height 352
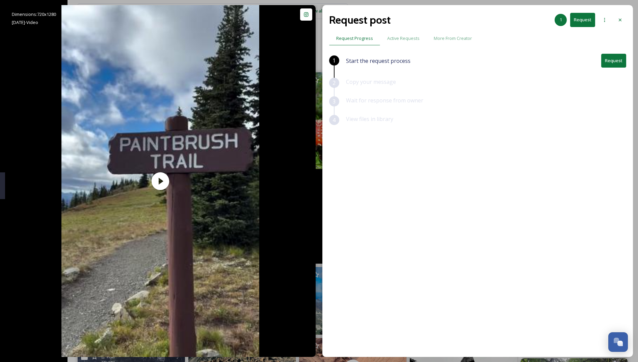
click at [611, 57] on button "Request" at bounding box center [614, 61] width 25 height 14
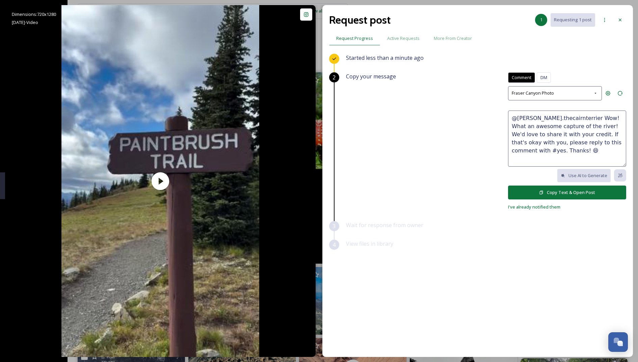
click at [569, 122] on textarea "@bob.thecairnterrier Wow! What an awesome capture of the river! We'd love to sh…" at bounding box center [567, 138] width 118 height 56
click at [580, 119] on textarea "@bob.thecairnterrier Wow! What an awesome capture of the river! We'd love to sh…" at bounding box center [567, 138] width 118 height 56
click at [545, 127] on textarea "@bob.thecairnterrier Wow! What an awesome capture of the river! We'd love to sh…" at bounding box center [567, 138] width 118 height 56
drag, startPoint x: 563, startPoint y: 126, endPoint x: 589, endPoint y: 126, distance: 26.0
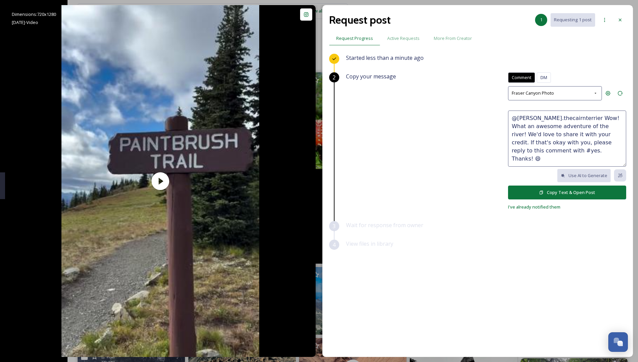
click at [589, 126] on textarea "@bob.thecairnterrier Wow! What an awesome adventure of the river! We'd love to …" at bounding box center [567, 138] width 118 height 56
drag, startPoint x: 579, startPoint y: 117, endPoint x: 563, endPoint y: 116, distance: 15.9
click at [563, 116] on textarea "@bob.thecairnterrier Wow! What an awesome adventure of the river! We'd love to …" at bounding box center [567, 138] width 118 height 56
click at [561, 126] on textarea "@bob.thecairnterrier What an awesome adventure of the river! We'd love to share…" at bounding box center [567, 138] width 118 height 56
drag, startPoint x: 564, startPoint y: 126, endPoint x: 539, endPoint y: 126, distance: 25.0
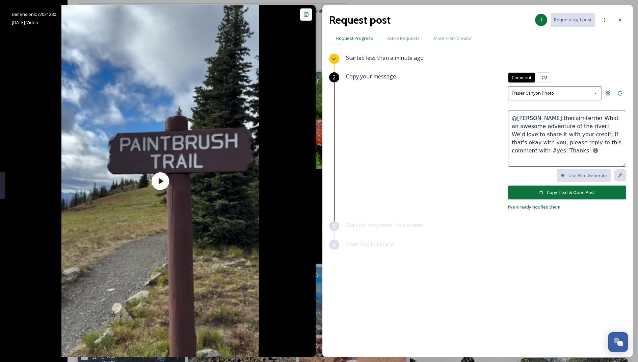
click at [539, 126] on textarea "@bob.thecairnterrier What an awesome adventure of the river! We'd love to share…" at bounding box center [567, 138] width 118 height 56
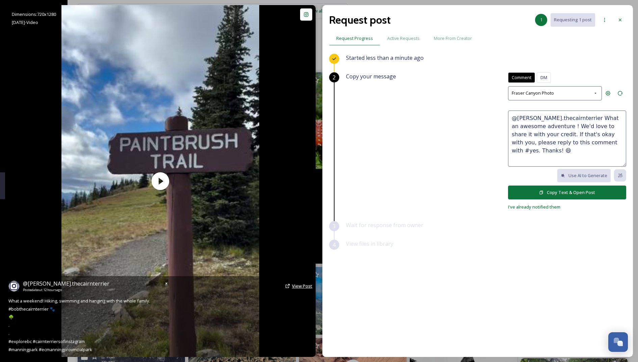
click at [299, 288] on span "View Post" at bounding box center [302, 286] width 20 height 6
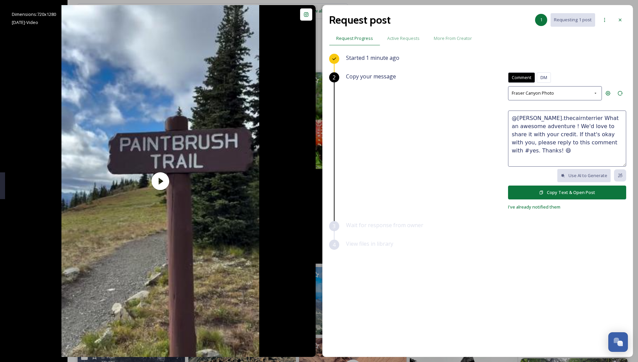
click at [551, 129] on textarea "@bob.thecairnterrier What an awesome adventure ! We'd love to share it with you…" at bounding box center [567, 138] width 118 height 56
click at [538, 125] on textarea "@bob.thecairnterrier What an awesome adventure ! We'd love to share it with you…" at bounding box center [567, 138] width 118 height 56
drag, startPoint x: 581, startPoint y: 125, endPoint x: 530, endPoint y: 133, distance: 51.0
click at [530, 133] on textarea "@bob.thecairnterrier What an awesome adventure in Manning Park! We'd love to sh…" at bounding box center [567, 138] width 118 height 56
click at [517, 130] on textarea "@bob.thecairnterrier What an awesome adventure in Manning Park! Can we share wi…" at bounding box center [567, 138] width 118 height 56
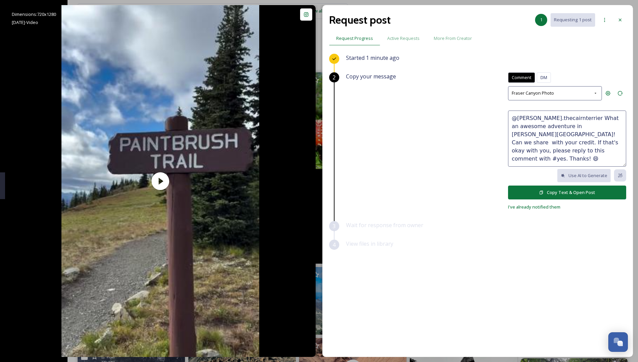
click at [517, 130] on textarea "@bob.thecairnterrier What an awesome adventure in Manning Park! Can we share wi…" at bounding box center [567, 138] width 118 height 56
click at [550, 137] on textarea "@bob.thecairnterrier What an awesome adventure in Manning Park! Can we share th…" at bounding box center [567, 138] width 118 height 56
click at [580, 124] on textarea "@bob.thecairnterrier What an awesome adventure in Manning Park! Can we share th…" at bounding box center [567, 138] width 118 height 56
click at [555, 133] on textarea "@bob.thecairnterrier What an awesome adventure in Manning Park! 🤩 Can we share …" at bounding box center [567, 138] width 118 height 56
type textarea "@bob.thecairnterrier What an awesome adventure in Manning Park! 🤩 Can we share …"
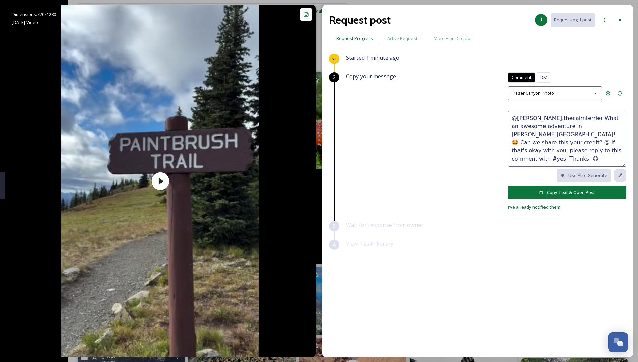
click at [561, 187] on button "Copy Text & Open Post" at bounding box center [567, 192] width 118 height 14
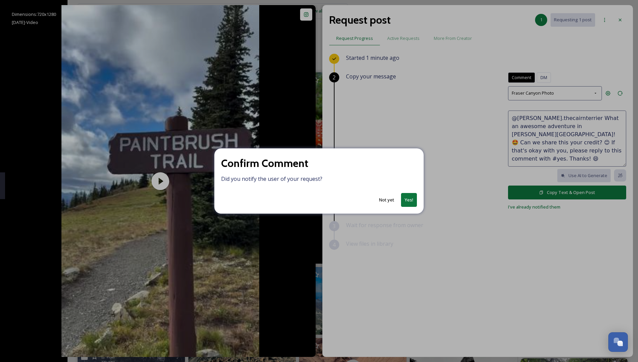
click at [411, 196] on button "Yes!" at bounding box center [409, 200] width 16 height 14
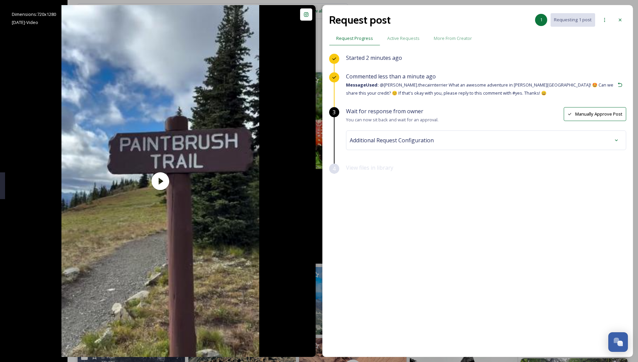
click at [465, 142] on div "Additional Request Configuration" at bounding box center [486, 140] width 273 height 12
click at [407, 197] on div "No tags" at bounding box center [487, 194] width 270 height 16
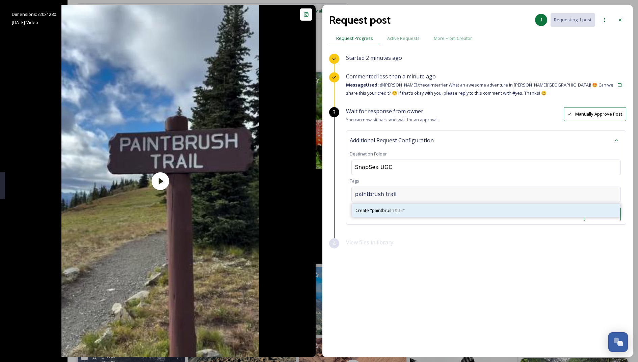
type input "paintbrush trail"
click at [375, 210] on span "Create " paintbrush trail "" at bounding box center [380, 210] width 49 height 6
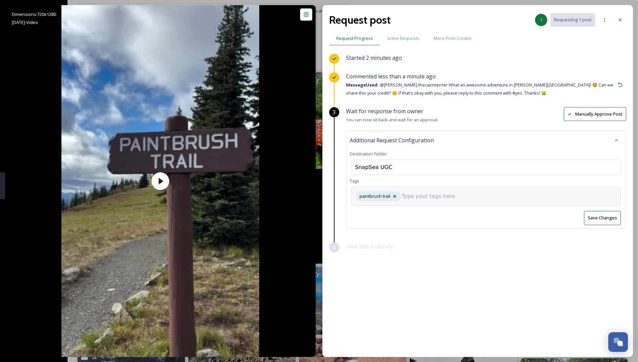
click at [413, 195] on input at bounding box center [436, 196] width 68 height 8
type input "a"
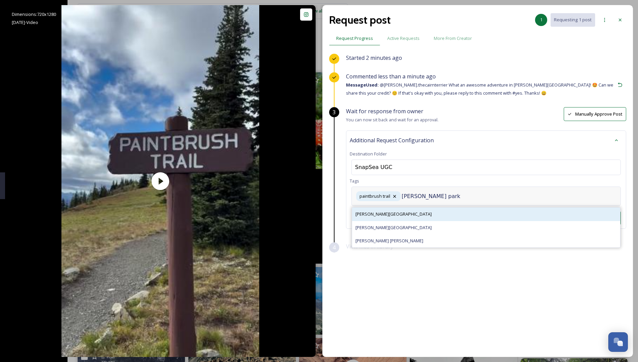
type input "manning park"
click at [405, 212] on div "Manning Park" at bounding box center [486, 213] width 268 height 13
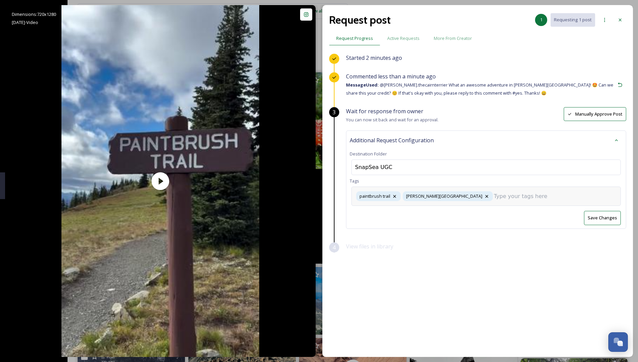
click at [494, 195] on input at bounding box center [528, 196] width 68 height 8
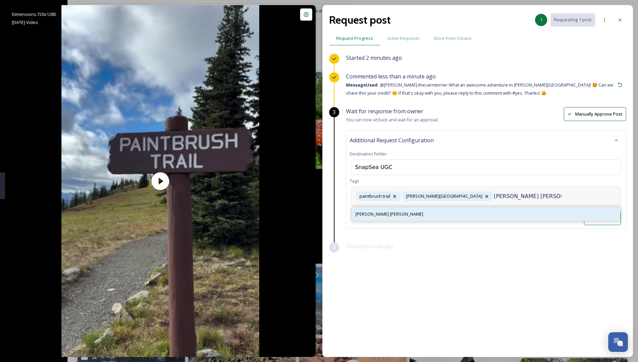
type input "manning park hike"
click at [424, 210] on div "manning park hike" at bounding box center [486, 213] width 268 height 13
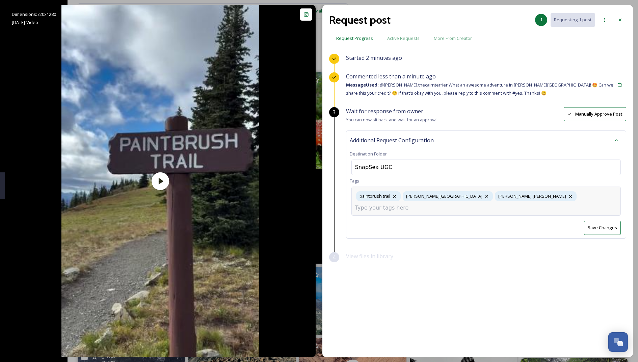
click at [423, 204] on input at bounding box center [389, 208] width 68 height 8
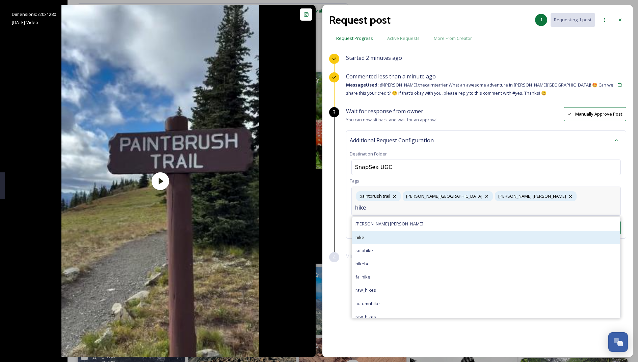
type input "hike"
click at [426, 231] on div "hike" at bounding box center [486, 237] width 268 height 13
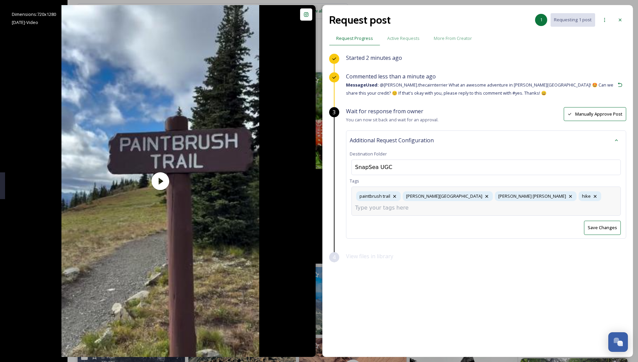
click at [530, 201] on div "paintbrush trail Manning Park manning park hike hike" at bounding box center [487, 200] width 270 height 29
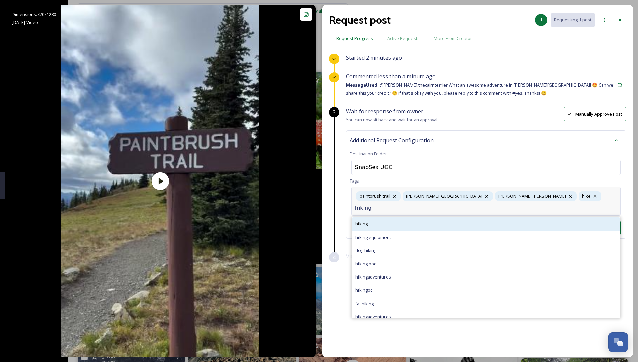
type input "hiking"
click at [443, 218] on div "hiking" at bounding box center [486, 223] width 268 height 13
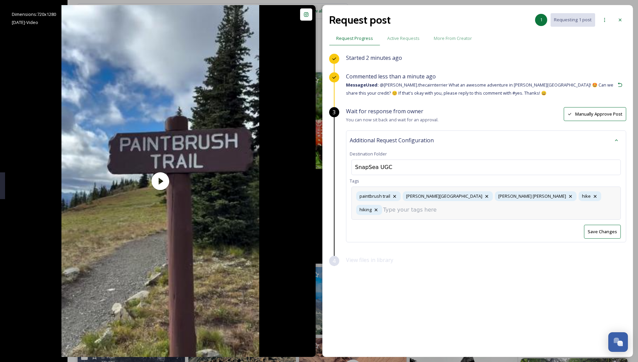
click at [451, 206] on input at bounding box center [417, 210] width 68 height 8
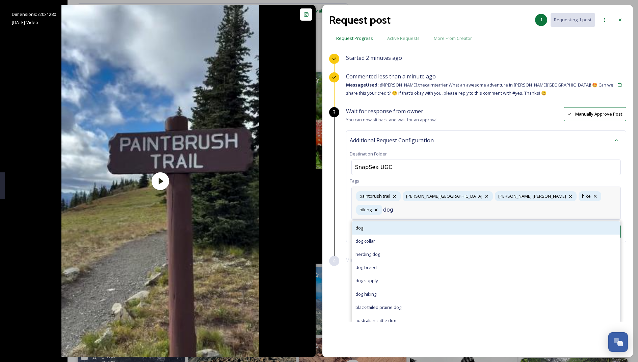
type input "dog"
click at [409, 221] on div "dog" at bounding box center [486, 227] width 268 height 13
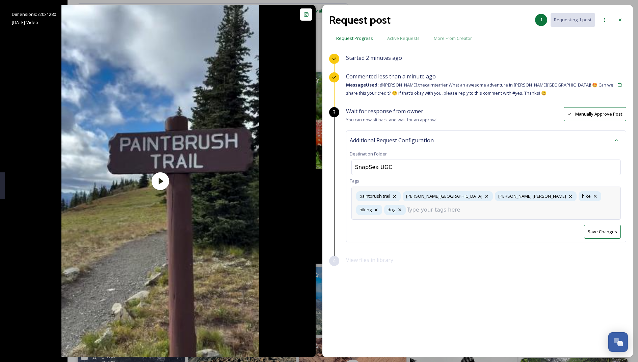
click at [586, 196] on div "paintbrush trail Manning Park manning park hike hike hiking dog" at bounding box center [487, 202] width 270 height 33
click at [594, 229] on div "Wait for response from owner You can now sit back and wait for an approval. Man…" at bounding box center [486, 181] width 280 height 149
click at [595, 225] on button "Save Changes" at bounding box center [602, 232] width 37 height 14
click at [618, 20] on icon at bounding box center [620, 19] width 5 height 5
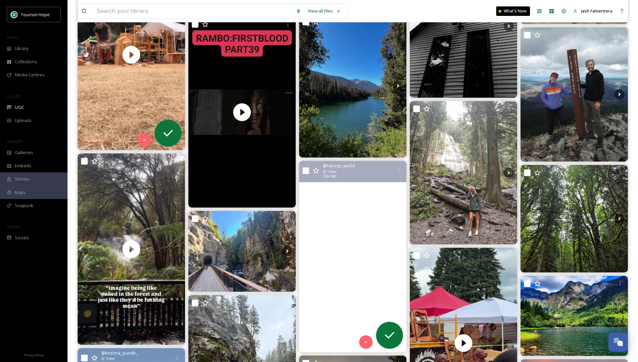
scroll to position [418, 0]
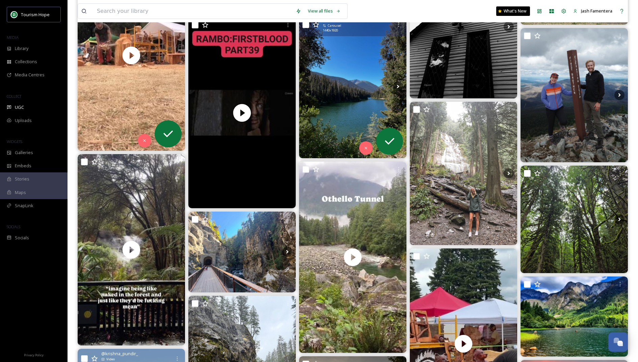
click at [327, 76] on img at bounding box center [352, 86] width 107 height 143
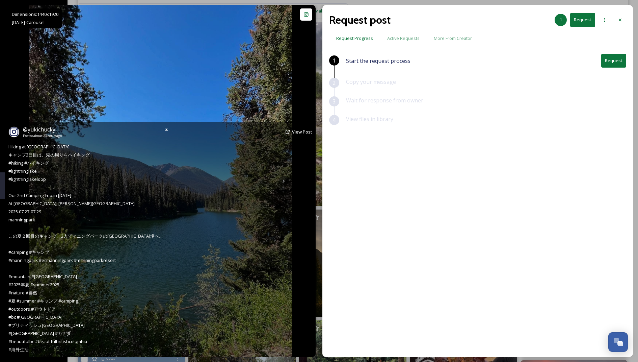
click at [299, 129] on span "View Post" at bounding box center [302, 132] width 20 height 6
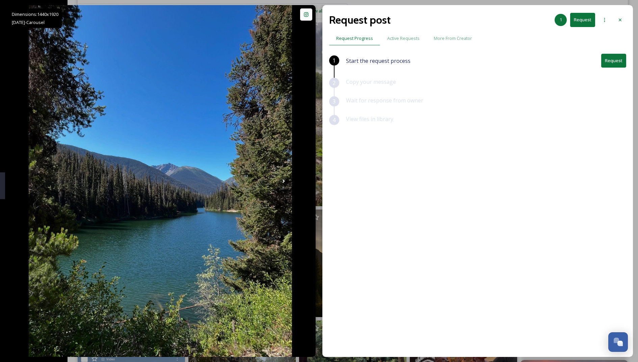
click at [617, 56] on button "Request" at bounding box center [614, 61] width 25 height 14
click at [617, 56] on div "Start the request process Request" at bounding box center [486, 66] width 280 height 24
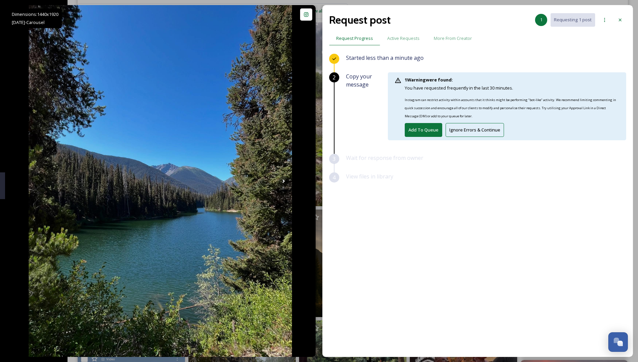
click at [430, 125] on button "Add To Queue" at bounding box center [423, 130] width 37 height 14
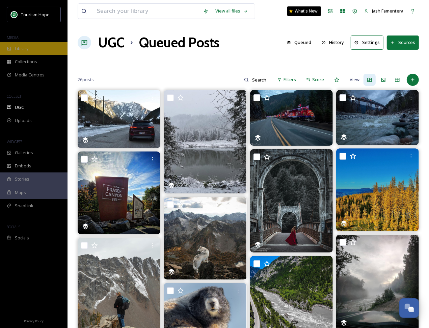
click at [20, 47] on span "Library" at bounding box center [22, 48] width 14 height 6
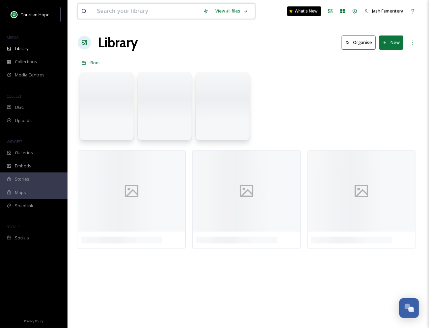
click at [114, 16] on input at bounding box center [147, 11] width 106 height 15
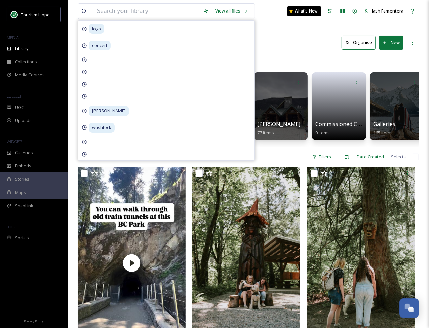
click at [280, 57] on div "Root" at bounding box center [249, 62] width 342 height 13
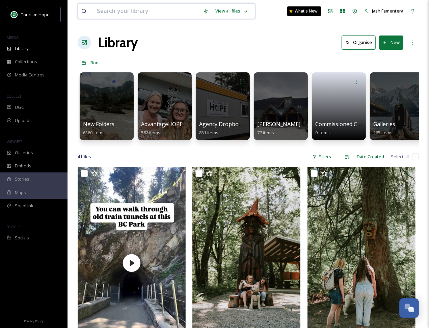
click at [164, 13] on input at bounding box center [147, 11] width 106 height 15
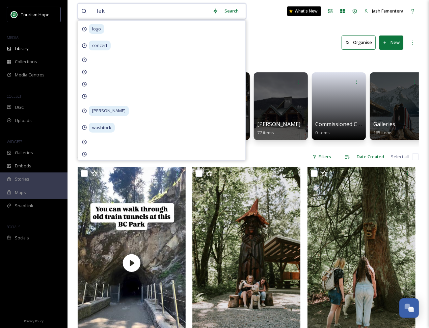
type input "lake"
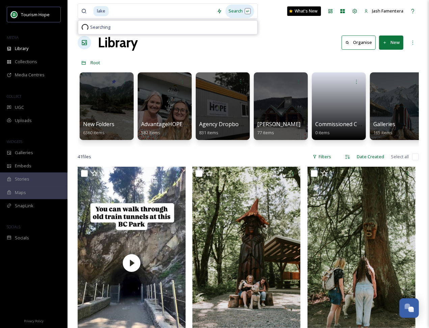
click at [242, 7] on div "Search" at bounding box center [240, 10] width 29 height 13
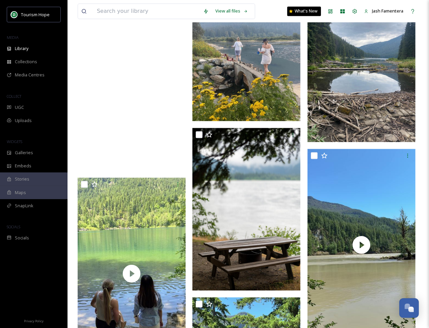
scroll to position [912, 0]
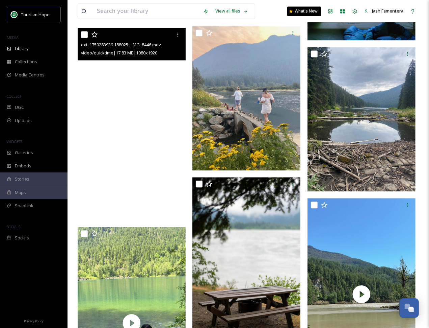
click at [150, 186] on video "ext_1750283939.188025_-IMG_8446.mov" at bounding box center [132, 124] width 108 height 192
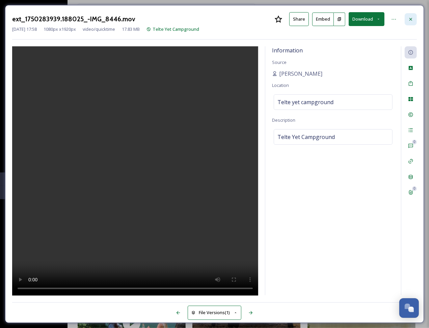
click at [406, 23] on div at bounding box center [411, 19] width 12 height 12
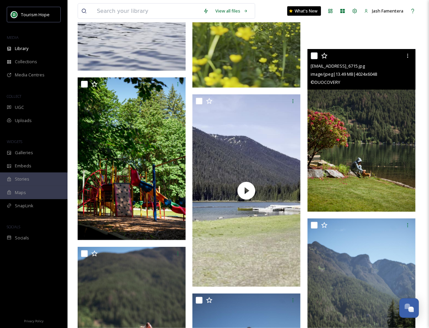
scroll to position [2553, 0]
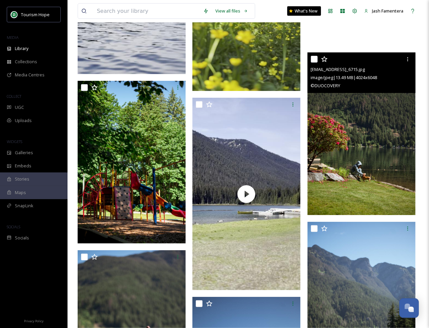
click at [372, 118] on img at bounding box center [362, 133] width 108 height 162
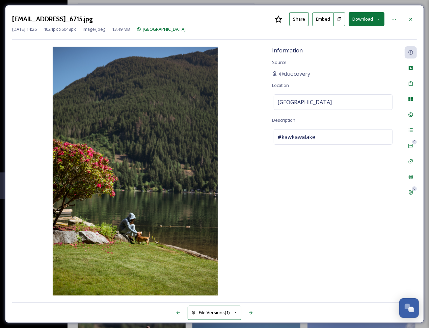
click at [375, 18] on button "Download" at bounding box center [367, 19] width 36 height 14
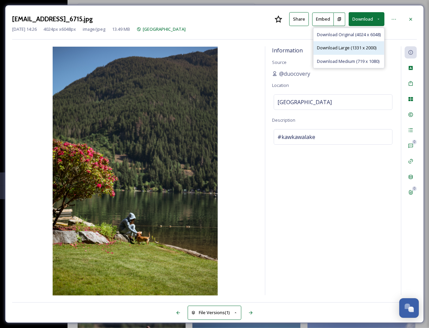
click at [349, 46] on span "Download Large (1331 x 2000)" at bounding box center [346, 48] width 59 height 6
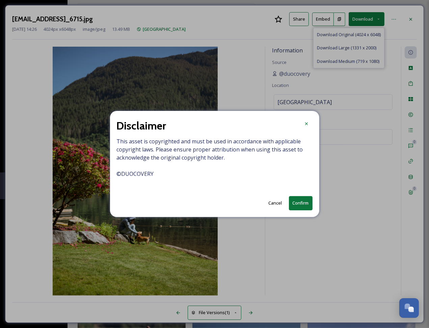
click at [300, 198] on button "Confirm" at bounding box center [301, 203] width 24 height 14
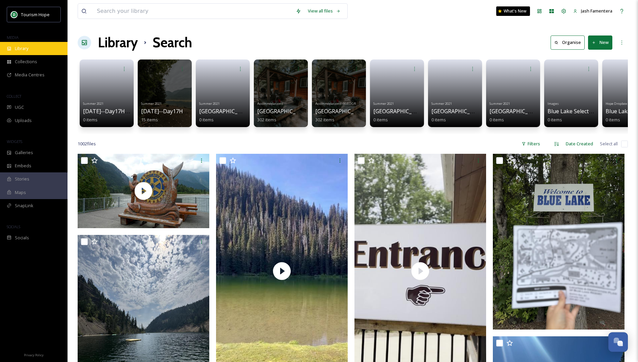
click at [39, 51] on div "Library" at bounding box center [34, 48] width 68 height 13
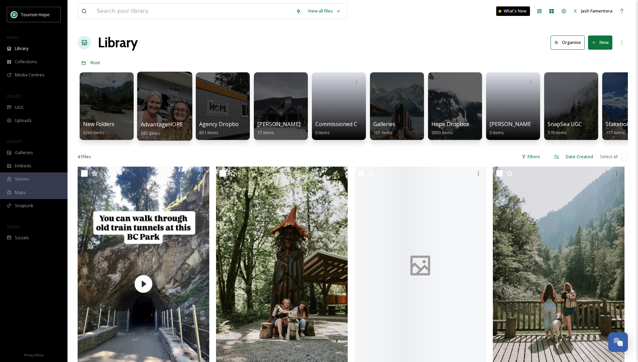
click at [177, 115] on div at bounding box center [164, 106] width 55 height 69
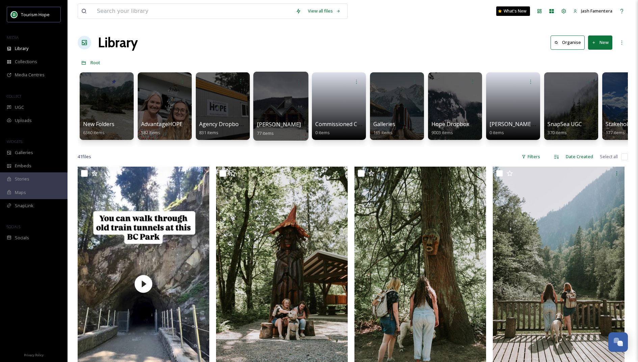
click at [281, 112] on div at bounding box center [280, 106] width 55 height 69
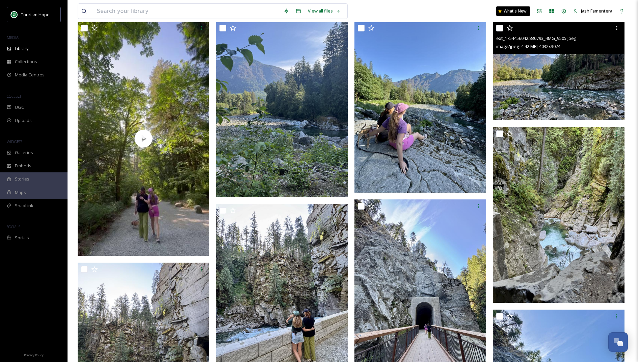
scroll to position [72, 0]
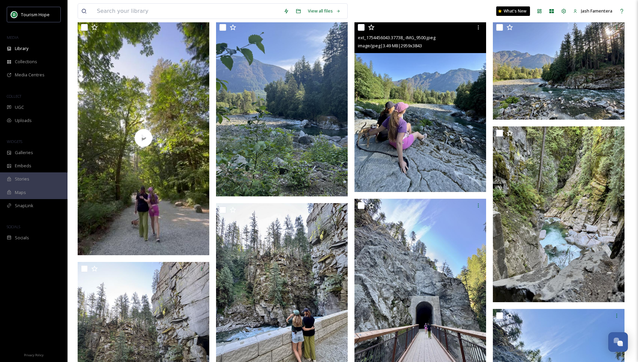
click at [417, 120] on img at bounding box center [421, 106] width 132 height 171
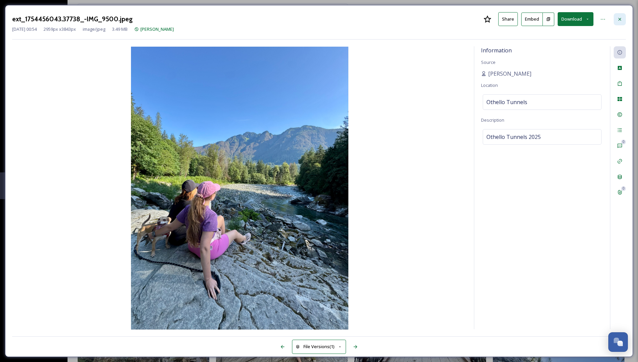
click at [618, 16] on div at bounding box center [620, 19] width 12 height 12
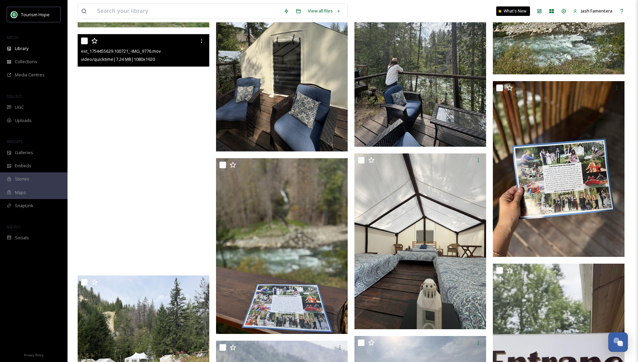
scroll to position [1151, 0]
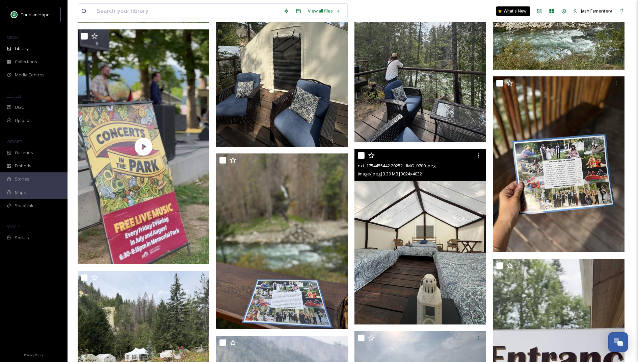
click at [390, 223] on img at bounding box center [421, 237] width 132 height 176
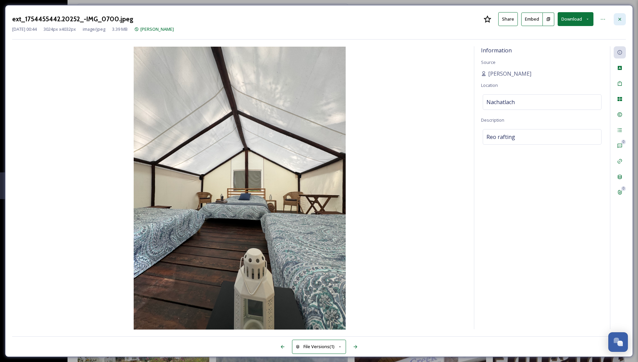
click at [620, 23] on div at bounding box center [620, 19] width 12 height 12
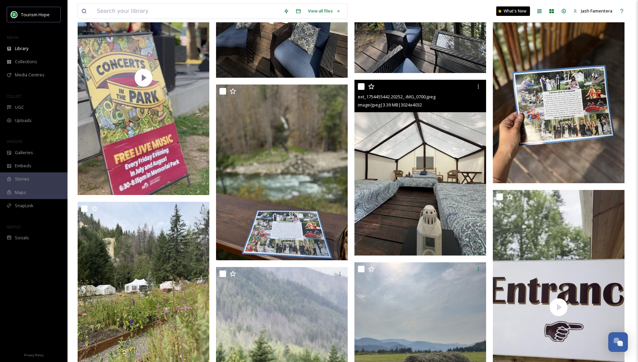
scroll to position [1221, 0]
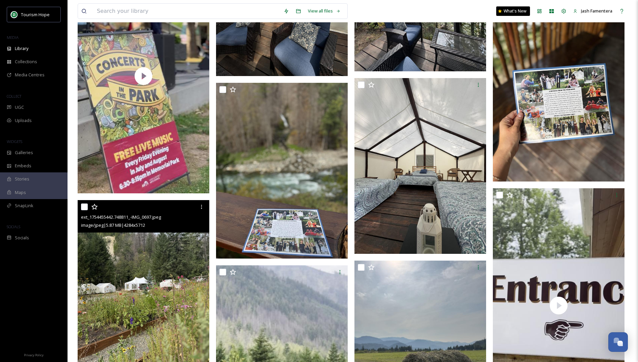
click at [117, 312] on img at bounding box center [144, 288] width 132 height 176
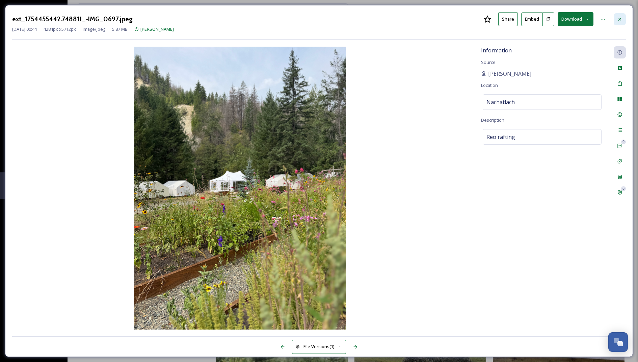
click at [620, 21] on icon at bounding box center [620, 19] width 5 height 5
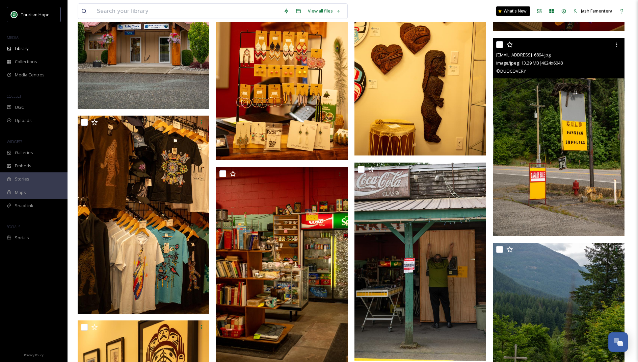
scroll to position [2595, 0]
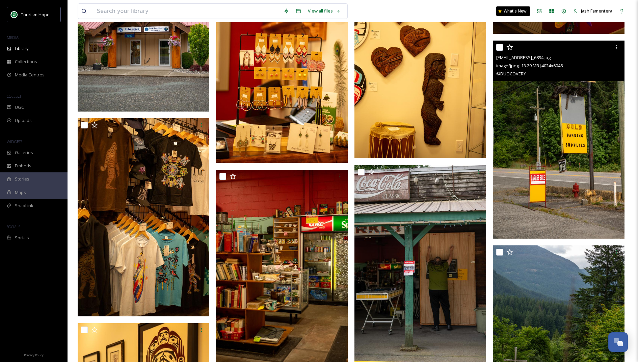
click at [559, 117] on img at bounding box center [559, 140] width 132 height 198
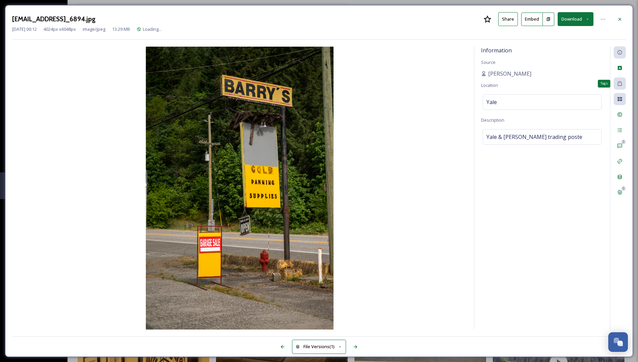
click at [621, 86] on div "Tags" at bounding box center [620, 83] width 12 height 12
click at [619, 84] on icon at bounding box center [620, 83] width 4 height 5
click at [622, 17] on icon at bounding box center [620, 19] width 5 height 5
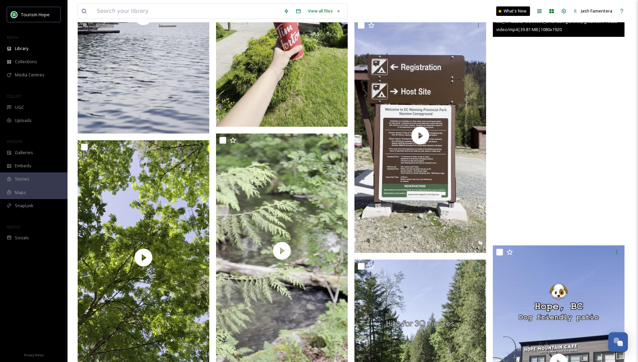
scroll to position [3511, 0]
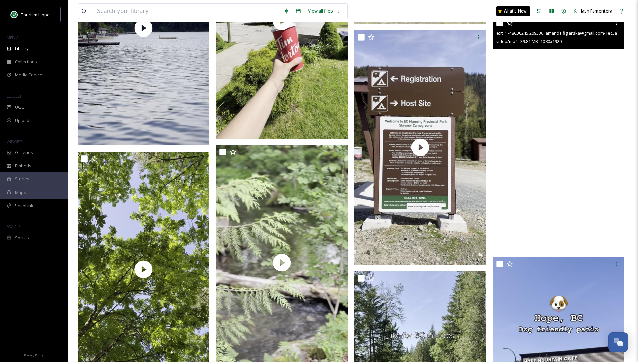
click at [528, 143] on video "ext_1748630245.209336_amanda.figlarska@gmail.com-1ec3a4c52cf14bd8b33511e0343767…" at bounding box center [559, 133] width 132 height 234
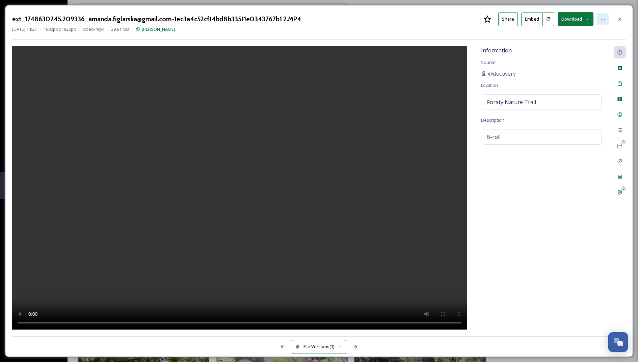
click at [609, 16] on div at bounding box center [603, 19] width 12 height 12
click at [433, 52] on div at bounding box center [239, 187] width 455 height 283
click at [528, 104] on span "Roraty Nature Trail" at bounding box center [512, 102] width 50 height 8
click at [528, 104] on input "Roraty Nature Trail" at bounding box center [542, 102] width 118 height 15
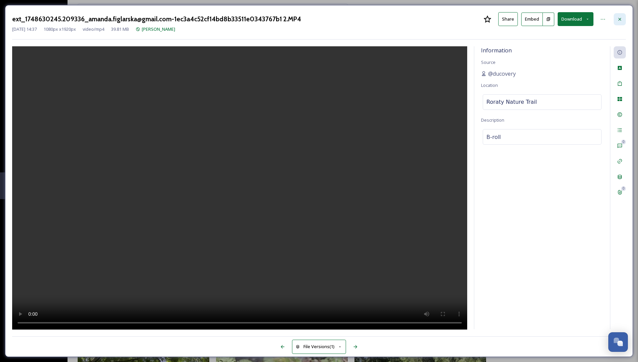
click at [617, 18] on div at bounding box center [620, 19] width 12 height 12
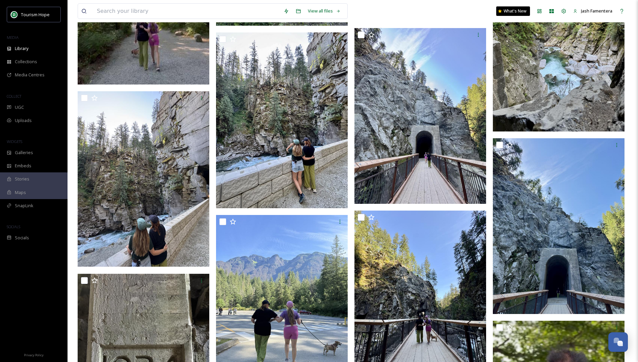
scroll to position [167, 0]
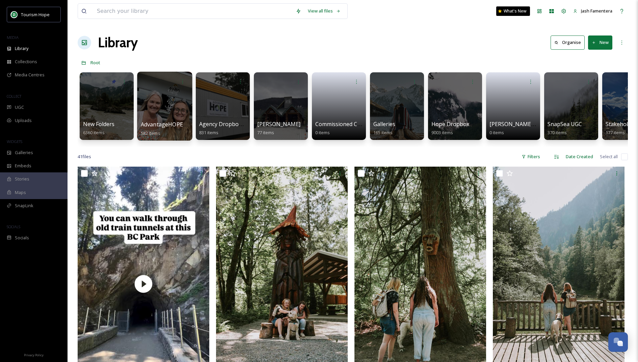
click at [167, 105] on div at bounding box center [164, 106] width 55 height 69
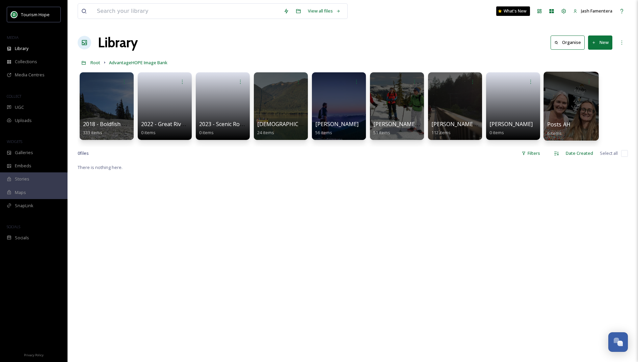
click at [577, 102] on div at bounding box center [571, 106] width 55 height 69
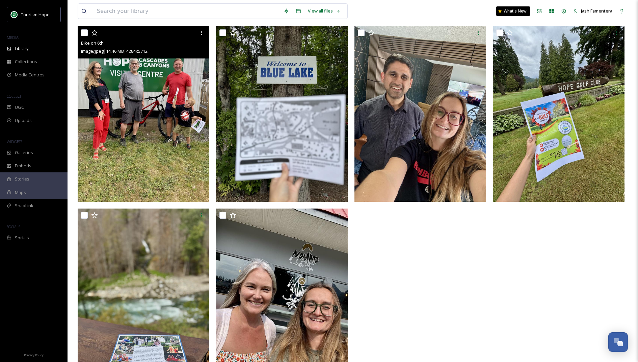
scroll to position [68, 0]
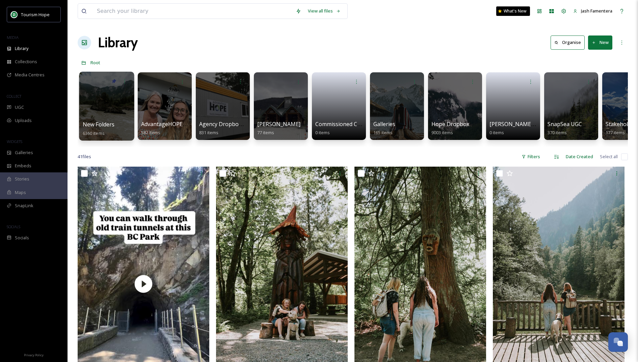
click at [116, 87] on div at bounding box center [106, 106] width 55 height 69
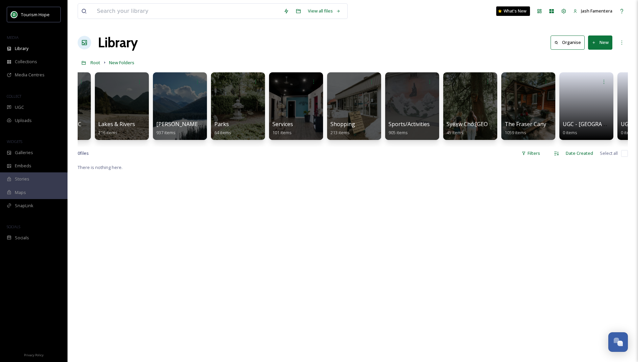
scroll to position [0, 611]
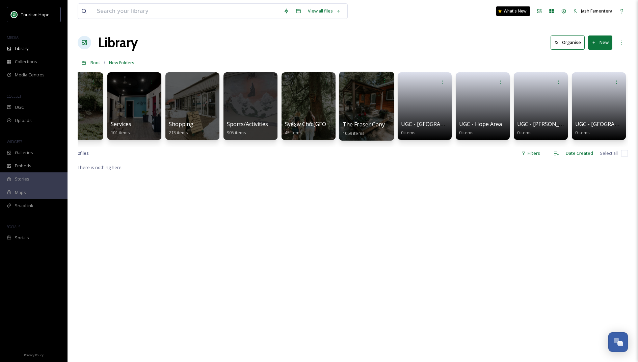
click at [351, 103] on div at bounding box center [366, 106] width 55 height 69
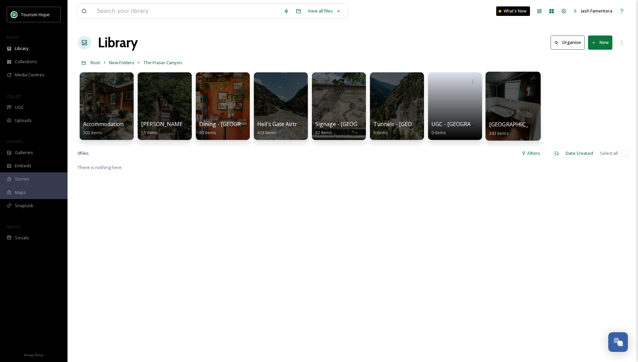
click at [533, 105] on div at bounding box center [513, 106] width 55 height 69
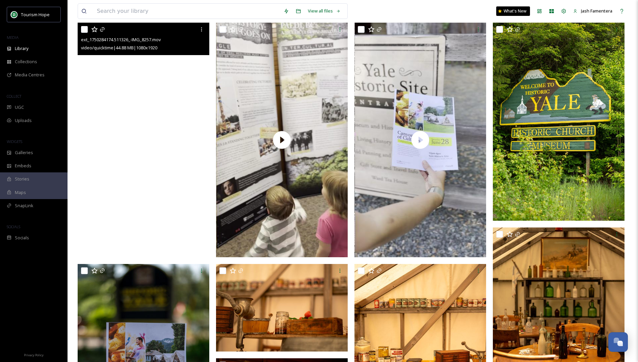
scroll to position [51, 0]
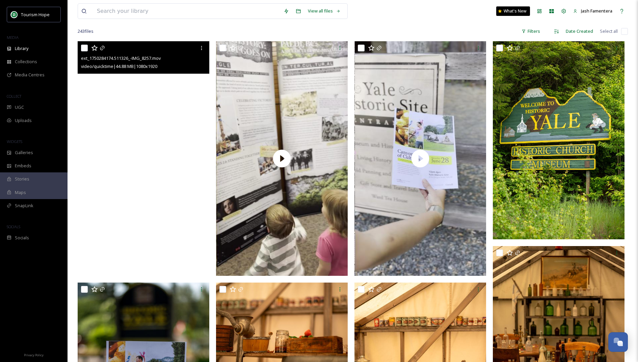
click at [152, 116] on video "ext_1750284174.511326_-IMG_8257.mov" at bounding box center [144, 158] width 132 height 234
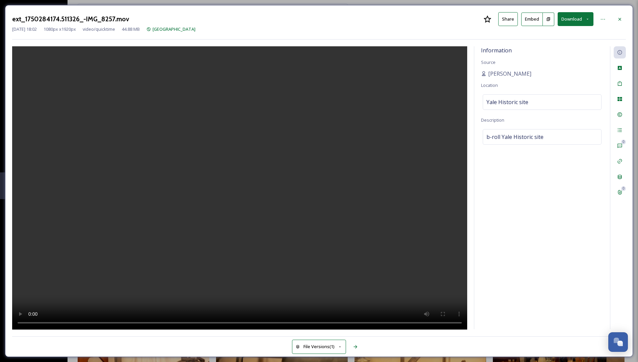
click at [238, 178] on video at bounding box center [239, 188] width 455 height 284
click at [197, 143] on video at bounding box center [239, 188] width 455 height 284
click at [180, 227] on video at bounding box center [239, 188] width 455 height 284
click at [621, 17] on icon at bounding box center [620, 19] width 5 height 5
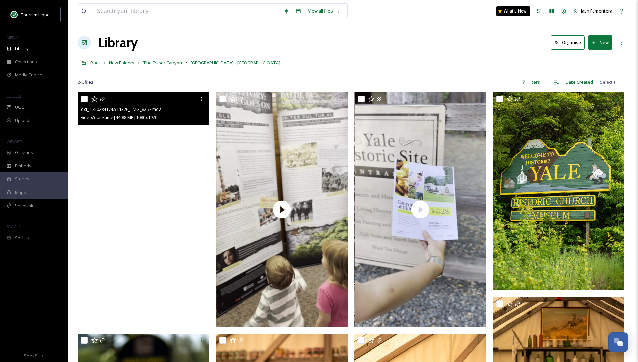
click at [158, 235] on video "ext_1750284174.511326_-IMG_8257.mov" at bounding box center [144, 209] width 132 height 234
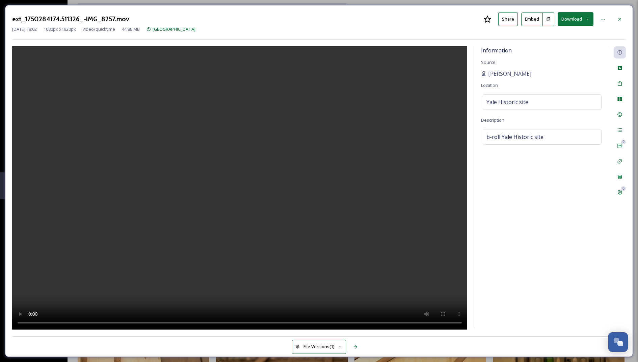
click at [220, 201] on video at bounding box center [239, 188] width 455 height 284
click at [199, 180] on video at bounding box center [239, 188] width 455 height 284
click at [219, 174] on video at bounding box center [239, 188] width 455 height 284
click at [617, 13] on div at bounding box center [620, 19] width 12 height 12
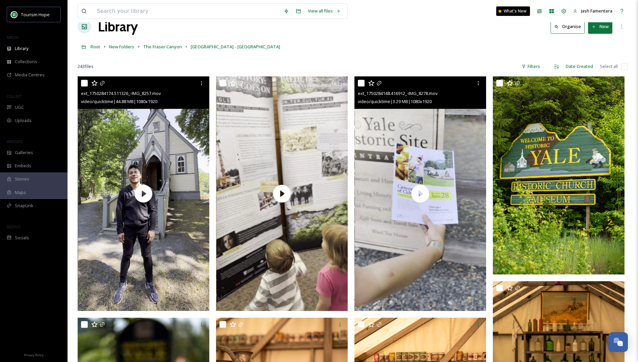
scroll to position [21, 0]
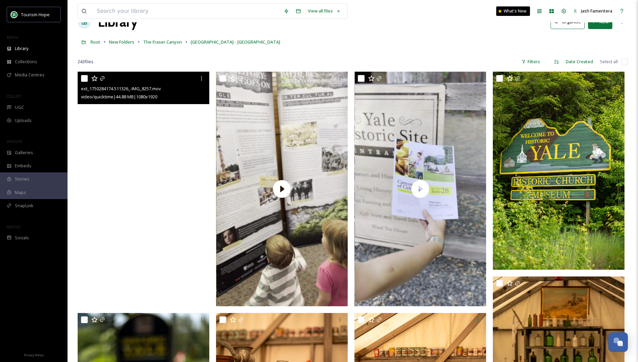
click at [190, 154] on video "ext_1750284174.511326_-IMG_8257.mov" at bounding box center [144, 189] width 132 height 234
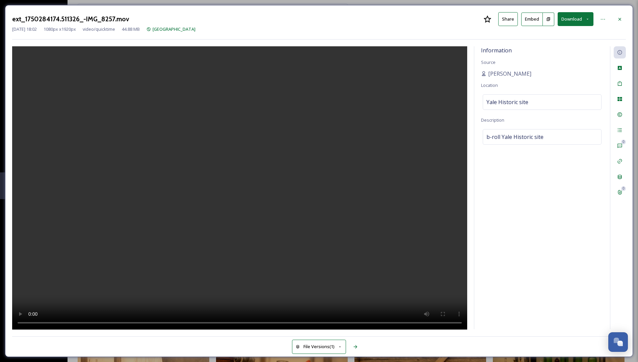
click at [579, 17] on button "Download" at bounding box center [576, 19] width 36 height 14
click at [537, 42] on div "Download Medium (608 x 1080)" at bounding box center [558, 47] width 71 height 13
click at [623, 17] on icon at bounding box center [620, 19] width 5 height 5
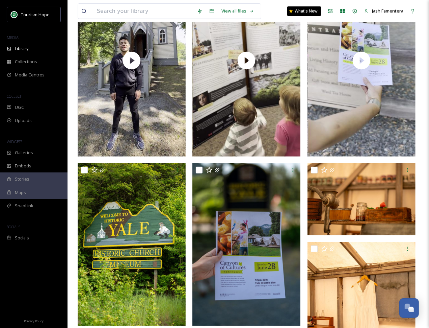
scroll to position [89, 0]
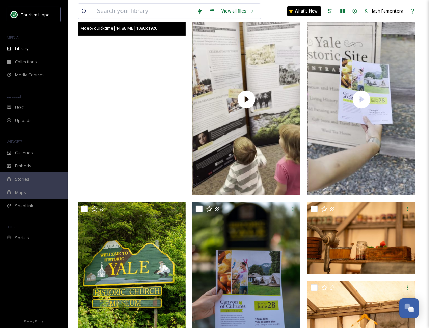
click at [153, 83] on video "ext_1750284174.511326_-IMG_8257.mov" at bounding box center [132, 99] width 108 height 192
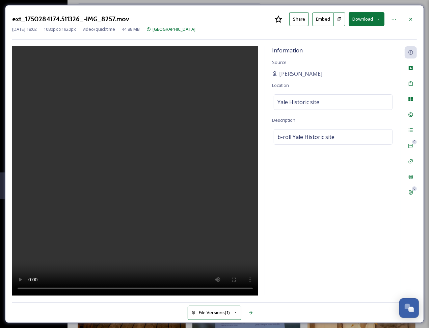
click at [359, 22] on button "Download" at bounding box center [367, 19] width 36 height 14
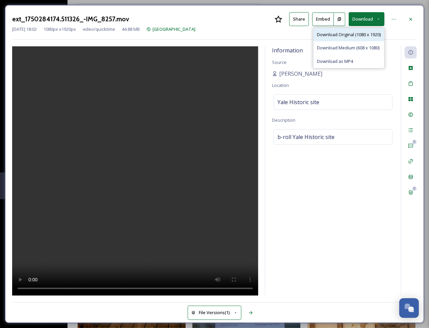
click at [353, 36] on span "Download Original (1080 x 1920)" at bounding box center [349, 34] width 64 height 6
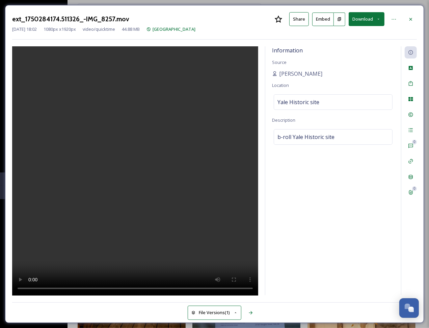
click at [405, 18] on div "ext_1750284174.511326_-IMG_8257.mov Share Embed Download" at bounding box center [214, 19] width 405 height 14
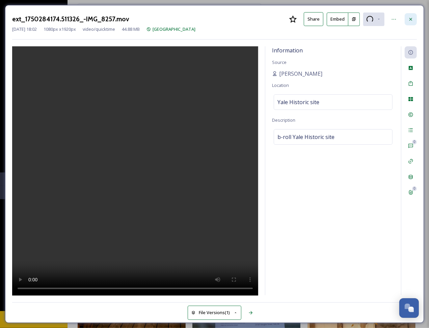
click at [408, 18] on icon at bounding box center [410, 19] width 5 height 5
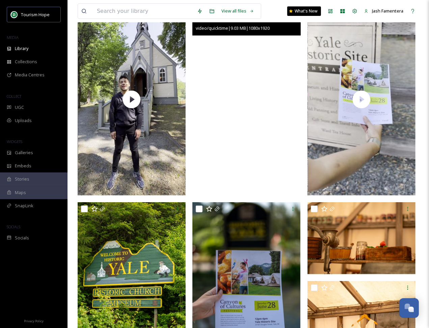
click at [257, 151] on video "ext_1750284161.360724_-IMG_8203.mov" at bounding box center [247, 99] width 108 height 192
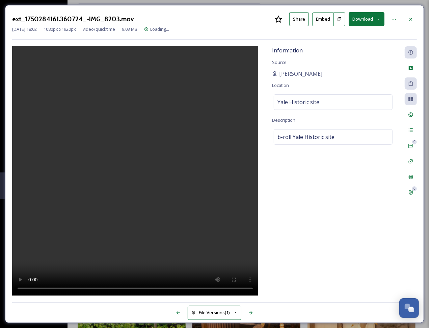
click at [98, 230] on video at bounding box center [135, 170] width 246 height 249
click at [360, 23] on button "Download" at bounding box center [367, 19] width 36 height 14
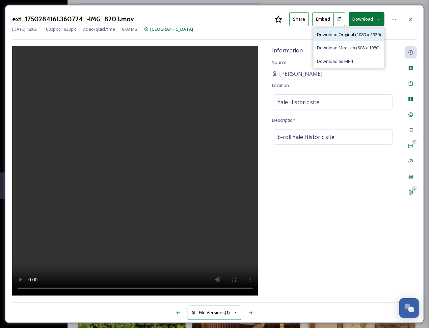
click at [352, 37] on span "Download Original (1080 x 1920)" at bounding box center [349, 34] width 64 height 6
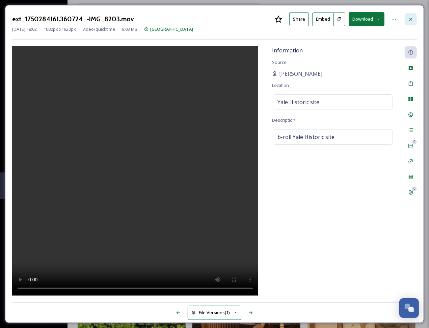
click at [406, 22] on div at bounding box center [411, 19] width 12 height 12
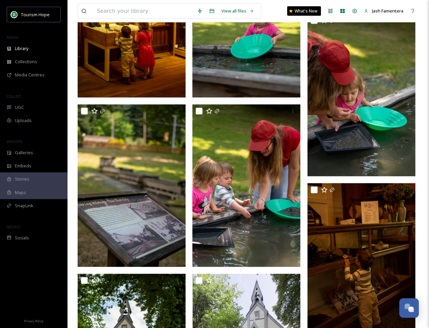
scroll to position [720, 0]
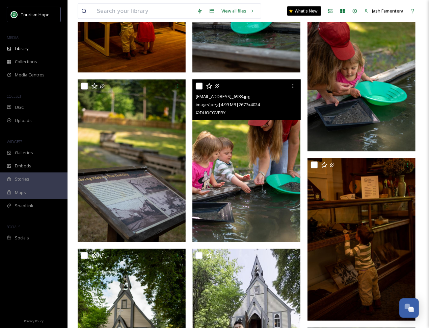
click at [287, 91] on div at bounding box center [293, 86] width 12 height 12
click at [289, 86] on div at bounding box center [293, 86] width 12 height 12
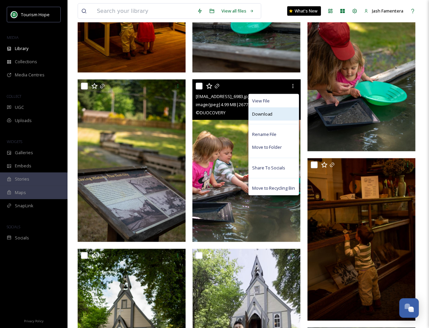
click at [273, 116] on div "Download" at bounding box center [274, 113] width 50 height 13
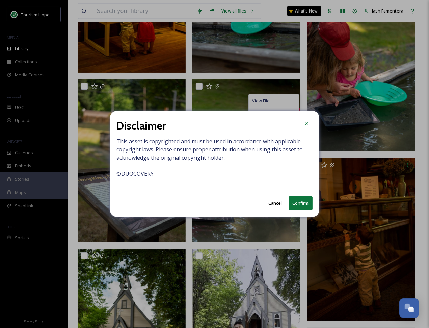
click at [297, 200] on button "Confirm" at bounding box center [301, 203] width 24 height 14
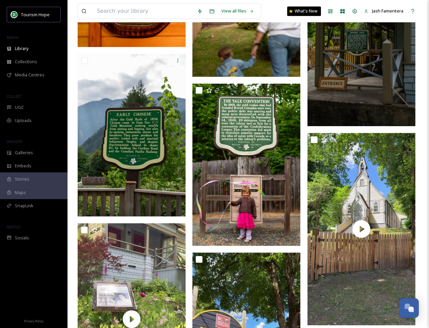
scroll to position [1273, 0]
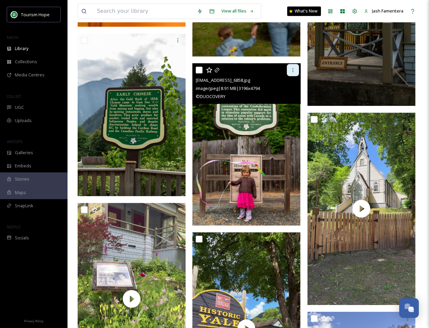
click at [291, 74] on div at bounding box center [293, 70] width 12 height 12
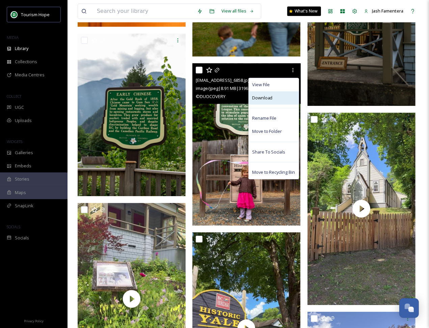
click at [285, 99] on div "Download" at bounding box center [274, 97] width 50 height 13
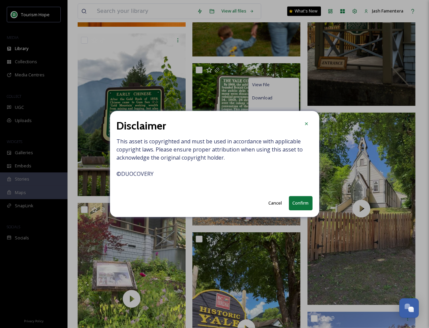
click at [307, 207] on button "Confirm" at bounding box center [301, 203] width 24 height 14
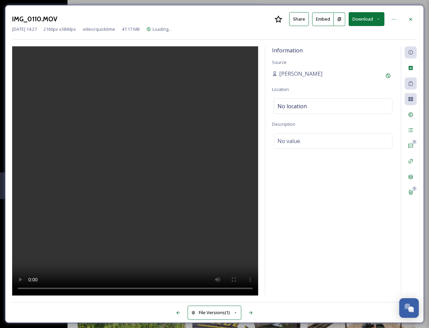
click at [160, 182] on video at bounding box center [135, 170] width 246 height 249
click at [361, 18] on button "Download" at bounding box center [367, 19] width 36 height 14
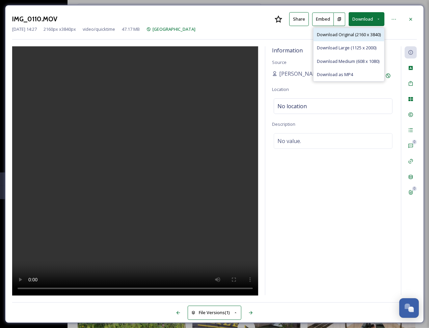
click at [344, 31] on span "Download Original (2160 x 3840)" at bounding box center [349, 34] width 64 height 6
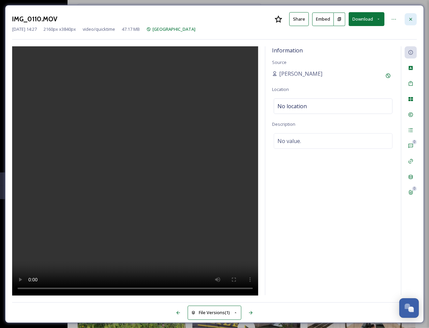
click at [410, 19] on icon at bounding box center [410, 19] width 5 height 5
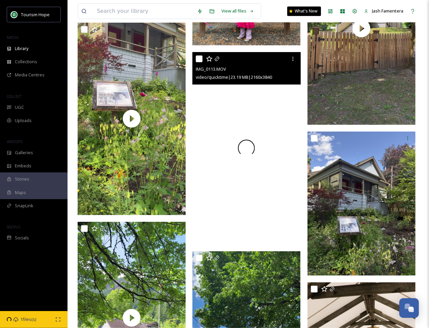
scroll to position [1443, 0]
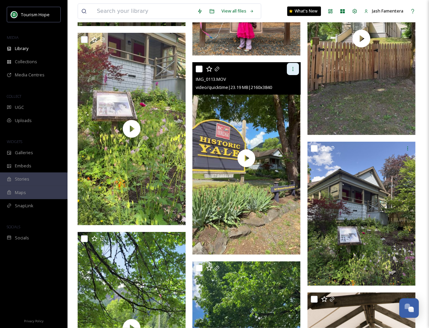
click at [293, 72] on div at bounding box center [293, 69] width 12 height 12
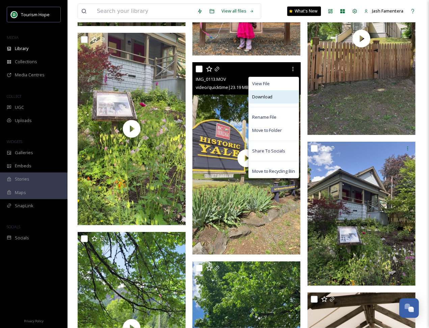
click at [274, 99] on div "Download" at bounding box center [274, 96] width 50 height 13
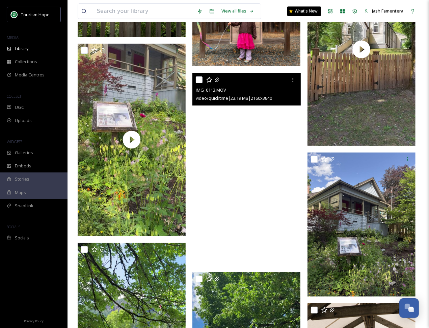
scroll to position [1361, 0]
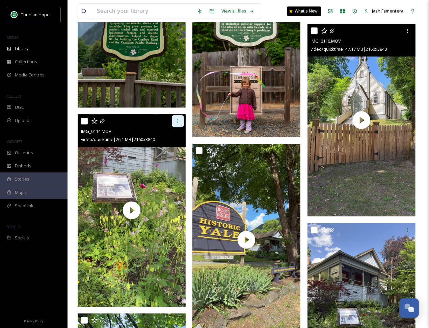
click at [176, 120] on icon at bounding box center [177, 120] width 5 height 5
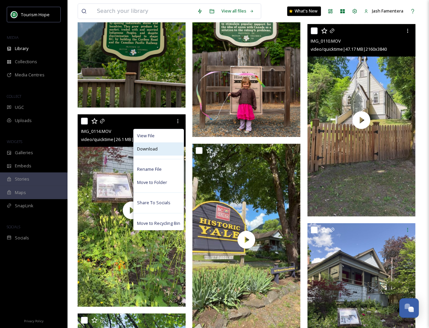
click at [157, 150] on span "Download" at bounding box center [147, 149] width 21 height 6
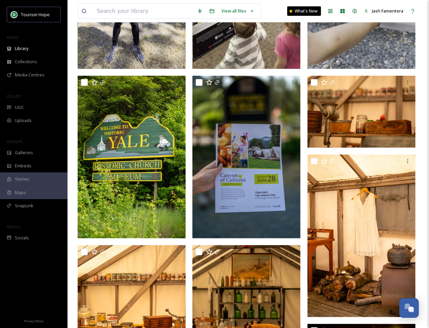
scroll to position [0, 0]
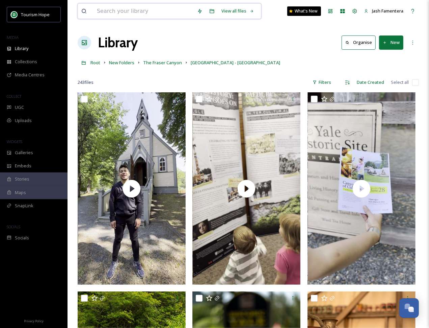
click at [125, 8] on input at bounding box center [144, 11] width 100 height 15
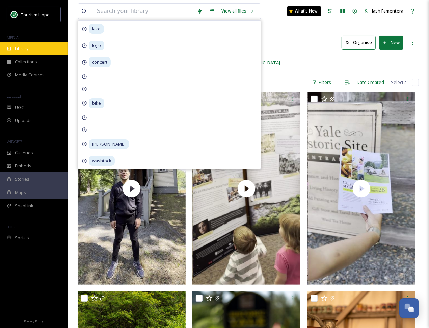
click at [51, 45] on div "Library" at bounding box center [34, 48] width 68 height 13
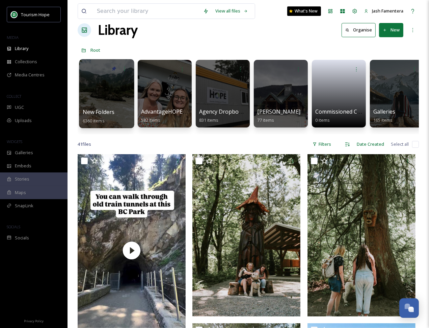
click at [117, 93] on div at bounding box center [106, 93] width 55 height 69
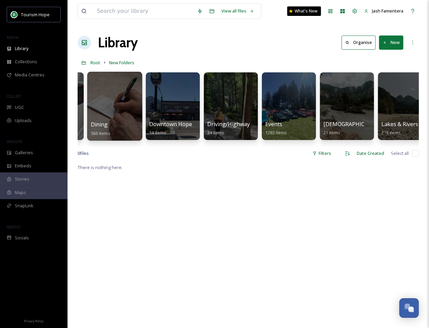
scroll to position [0, 144]
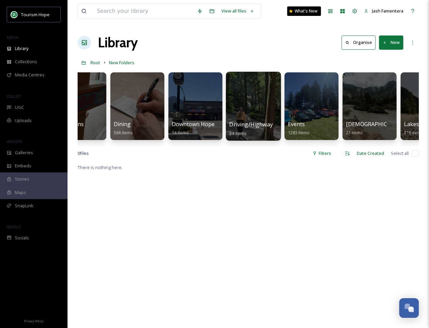
click at [240, 95] on div at bounding box center [253, 106] width 55 height 69
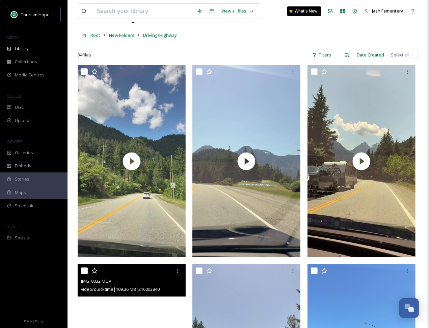
scroll to position [22, 0]
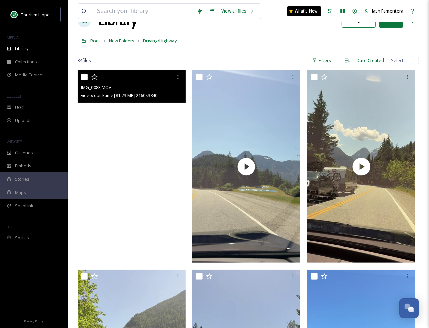
click at [134, 175] on video "IMG_0083.MOV" at bounding box center [132, 166] width 108 height 192
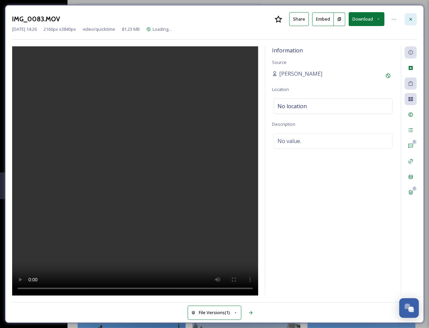
click at [409, 17] on icon at bounding box center [410, 19] width 5 height 5
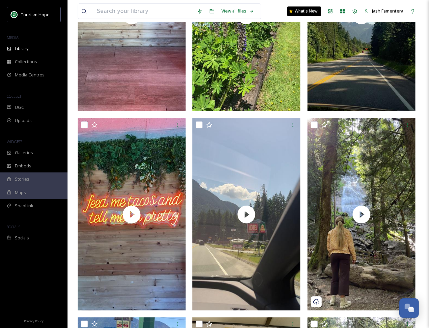
scroll to position [1155, 0]
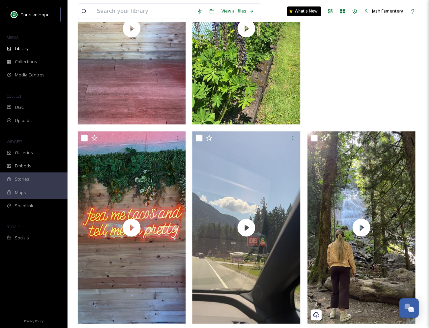
click at [378, 87] on video "IMG_4283.MOV" at bounding box center [362, 28] width 108 height 192
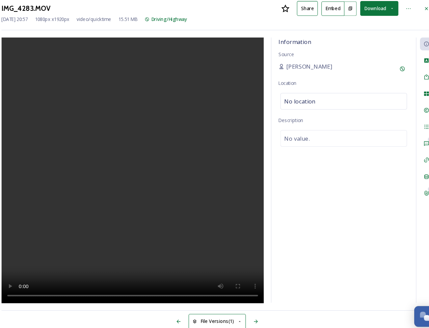
click at [157, 180] on video at bounding box center [135, 170] width 246 height 249
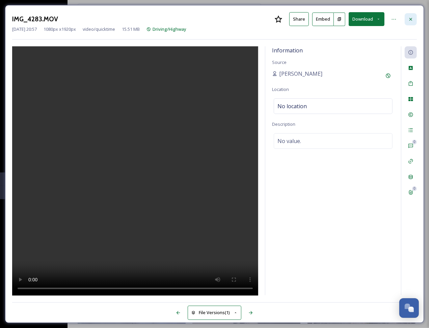
click at [414, 13] on div at bounding box center [411, 19] width 12 height 12
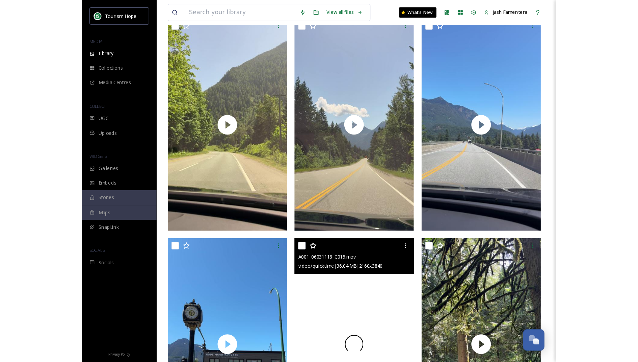
scroll to position [239, 0]
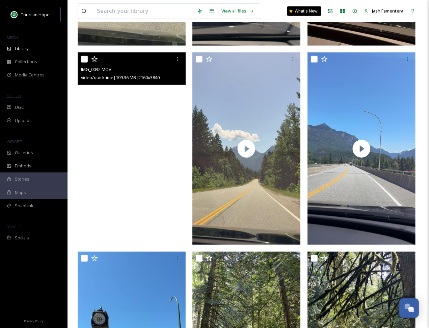
click at [173, 210] on video "IMG_0032.MOV" at bounding box center [132, 148] width 108 height 192
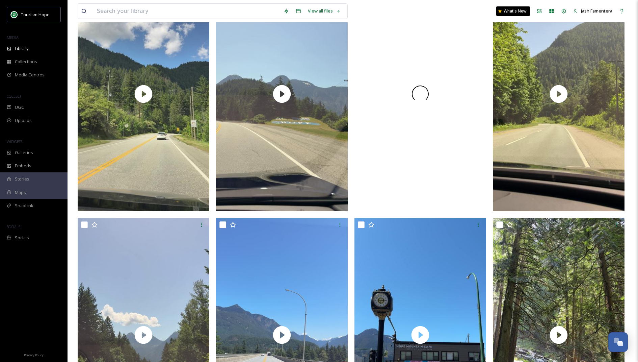
scroll to position [122, 0]
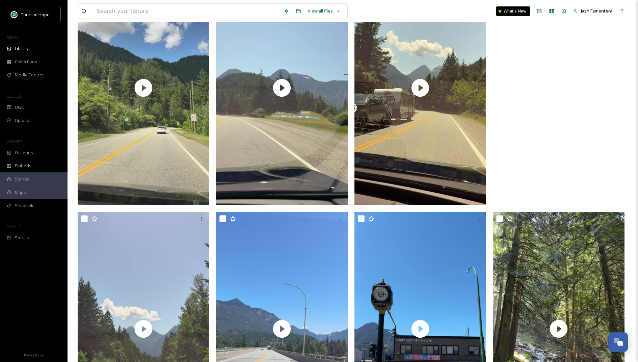
click at [560, 128] on video "IMG_0032.MOV" at bounding box center [559, 88] width 132 height 234
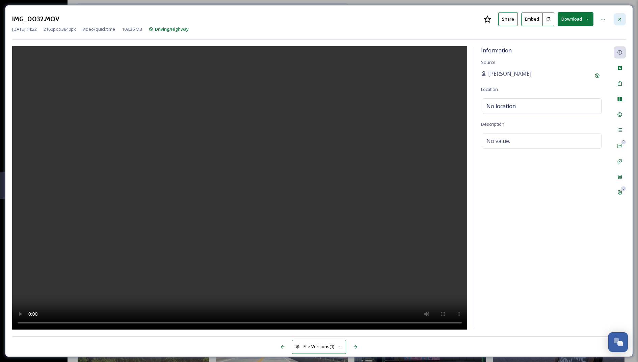
click at [622, 15] on div at bounding box center [620, 19] width 12 height 12
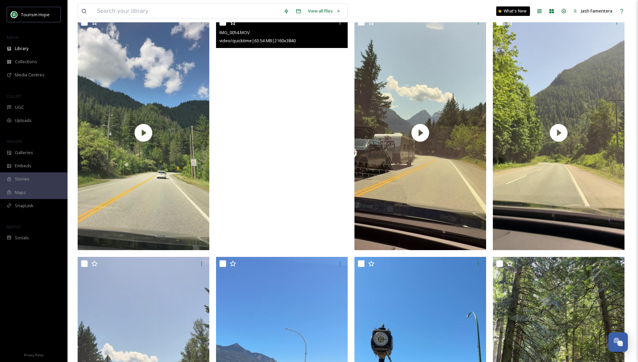
scroll to position [87, 0]
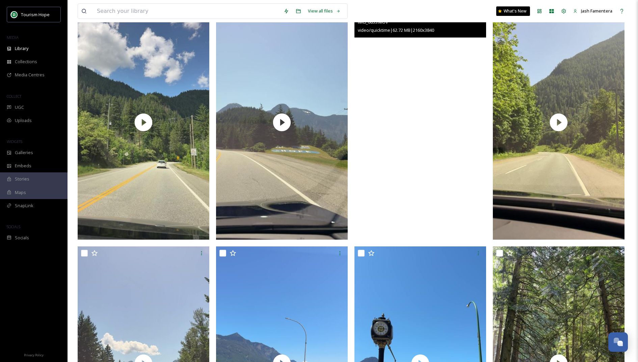
click at [404, 155] on video "IMG_0055.MOV" at bounding box center [421, 122] width 132 height 234
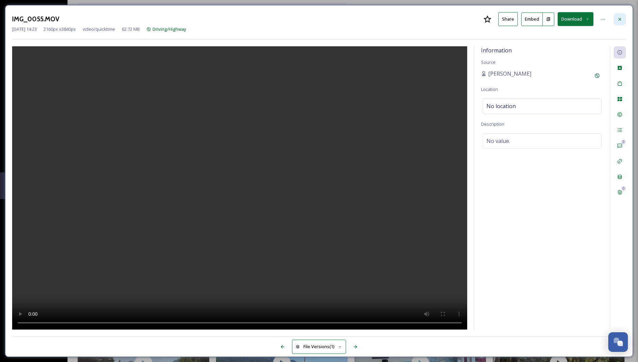
click at [619, 13] on div at bounding box center [620, 19] width 12 height 12
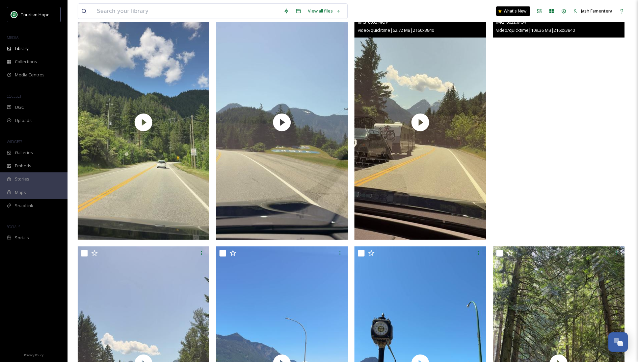
click at [572, 186] on video "IMG_0032.MOV" at bounding box center [559, 122] width 132 height 234
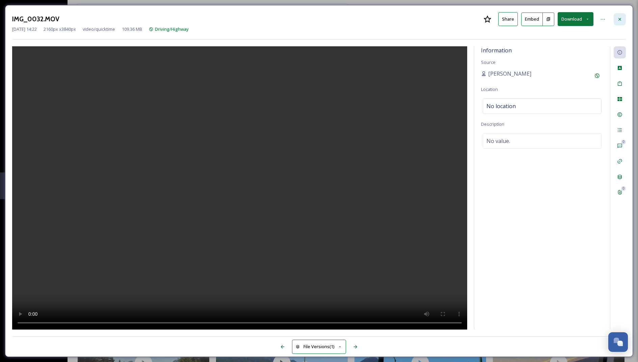
click at [624, 19] on div at bounding box center [620, 19] width 12 height 12
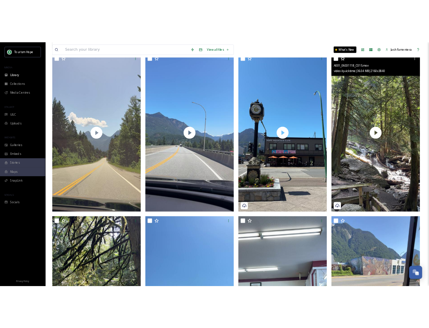
scroll to position [320, 0]
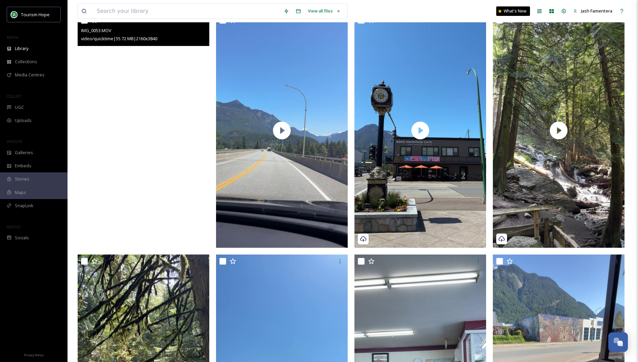
click at [173, 186] on video "IMG_0053.MOV" at bounding box center [144, 131] width 132 height 234
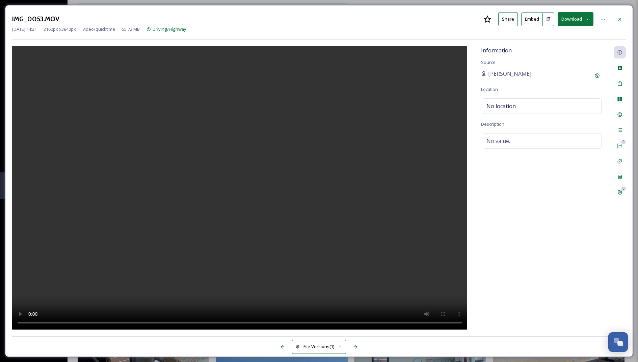
click at [564, 21] on button "Download" at bounding box center [576, 19] width 36 height 14
click at [539, 34] on span "Download Original (2160 x 3840)" at bounding box center [558, 34] width 64 height 6
click at [619, 20] on icon at bounding box center [620, 19] width 3 height 3
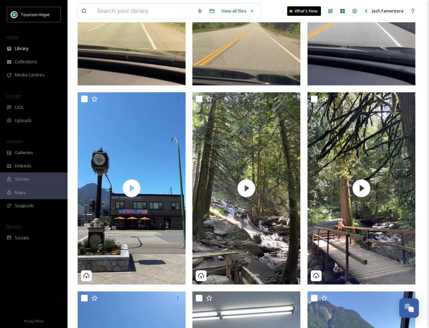
scroll to position [418, 0]
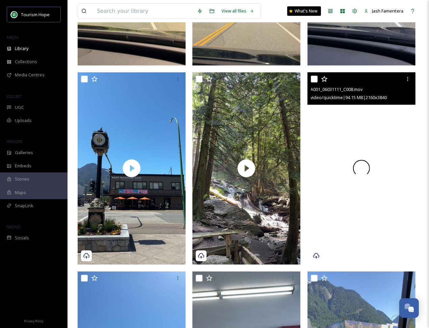
click at [329, 130] on div at bounding box center [362, 168] width 108 height 192
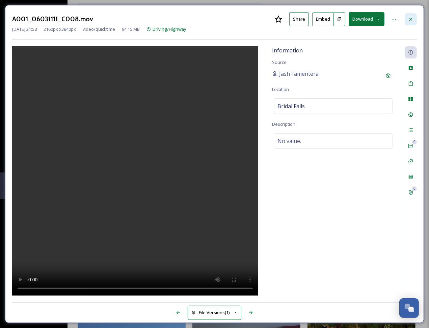
click at [412, 19] on icon at bounding box center [410, 19] width 5 height 5
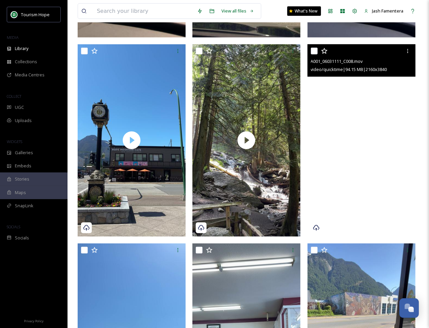
scroll to position [450, 0]
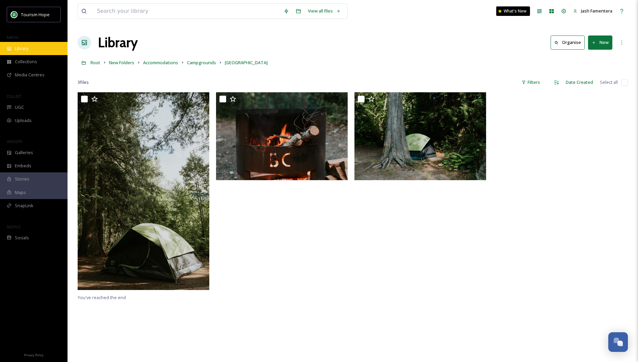
click at [22, 49] on span "Library" at bounding box center [22, 48] width 14 height 6
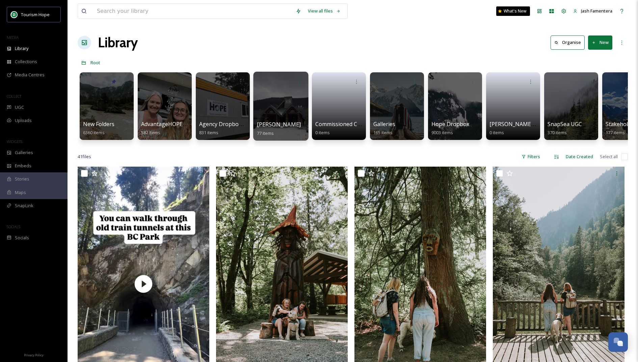
click at [298, 97] on div at bounding box center [280, 106] width 55 height 69
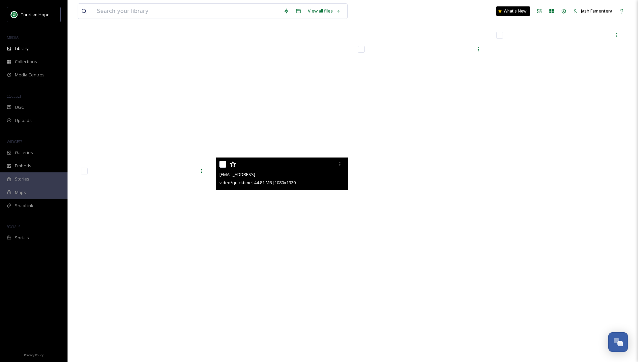
scroll to position [3759, 0]
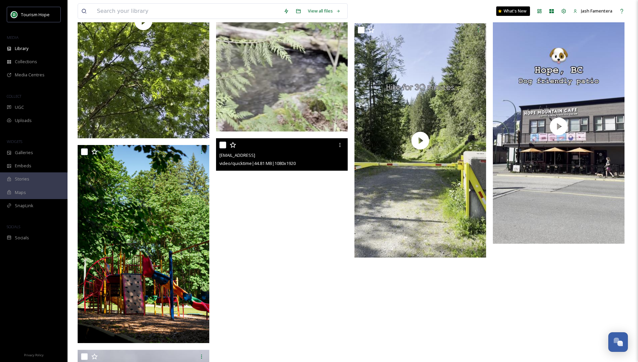
click at [283, 191] on video "ext_1748265649.033643_Amanda.figlarska@gmail.com-3e112d11648844ad98d92cc34b931b…" at bounding box center [282, 255] width 132 height 234
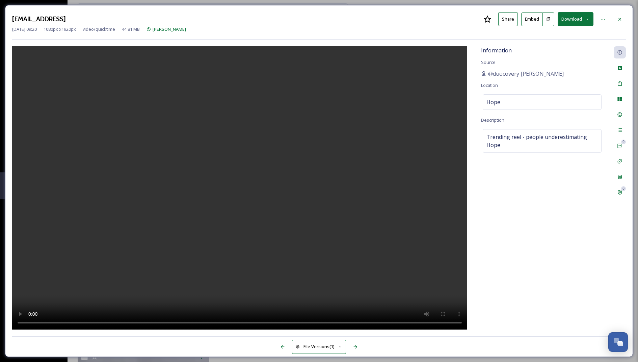
click at [569, 14] on button "Download" at bounding box center [576, 19] width 36 height 14
click at [535, 45] on span "Download Medium (608 x 1080)" at bounding box center [557, 48] width 62 height 6
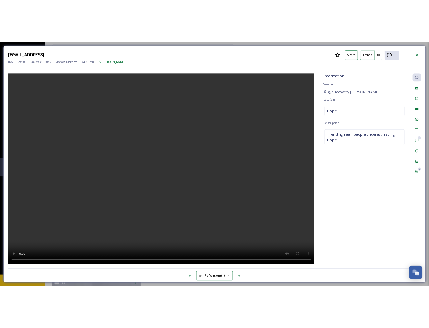
scroll to position [4066, 0]
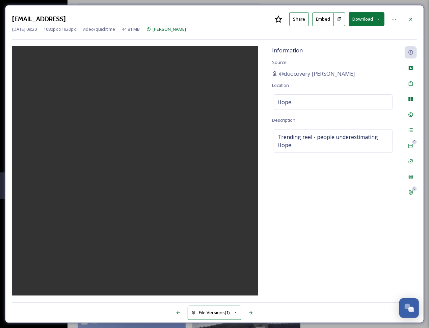
click at [360, 20] on button "Download" at bounding box center [367, 19] width 36 height 14
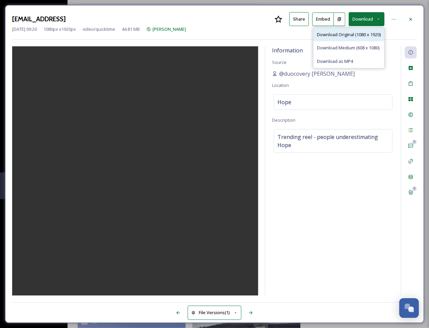
click at [337, 39] on div "Download Original (1080 x 1920)" at bounding box center [349, 34] width 71 height 13
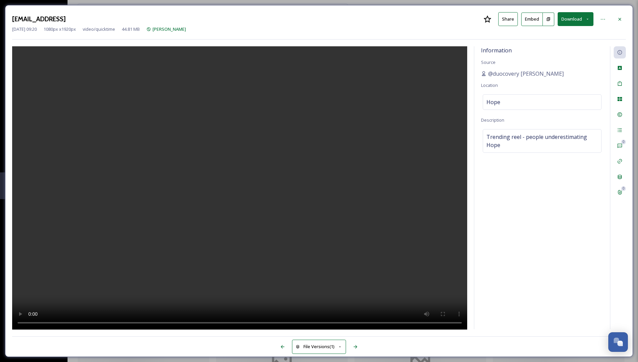
scroll to position [3759, 0]
click at [620, 18] on icon at bounding box center [620, 19] width 5 height 5
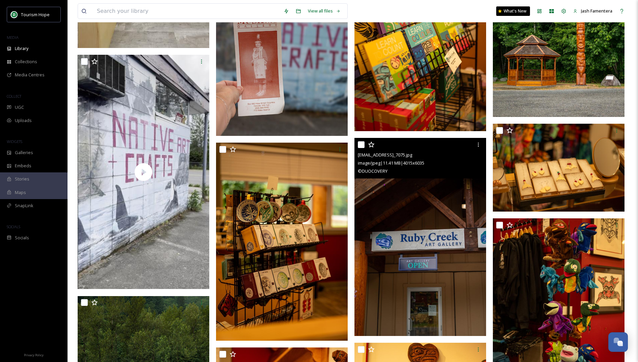
scroll to position [2039, 0]
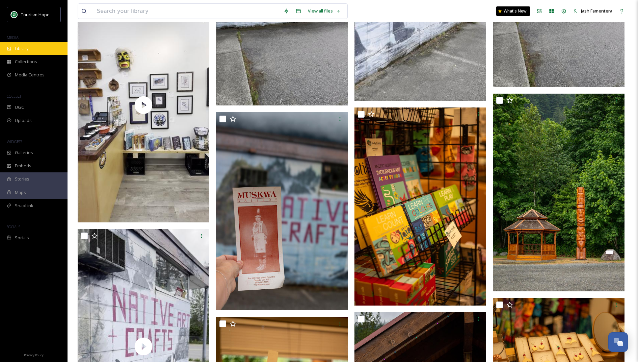
click at [51, 47] on div "Library" at bounding box center [34, 48] width 68 height 13
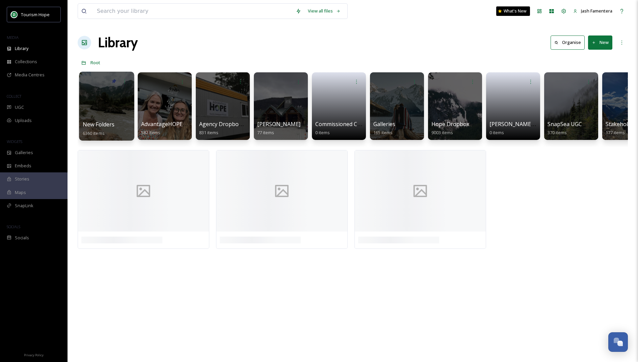
click at [109, 108] on div at bounding box center [106, 106] width 55 height 69
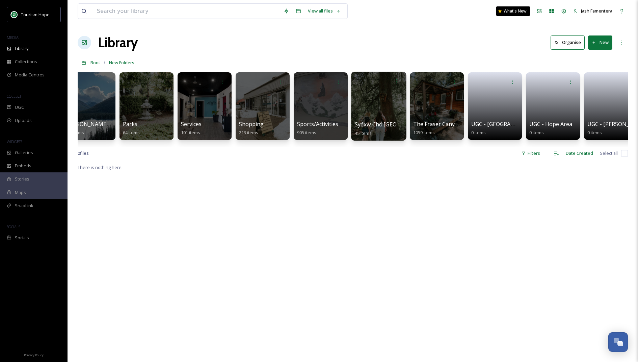
scroll to position [0, 552]
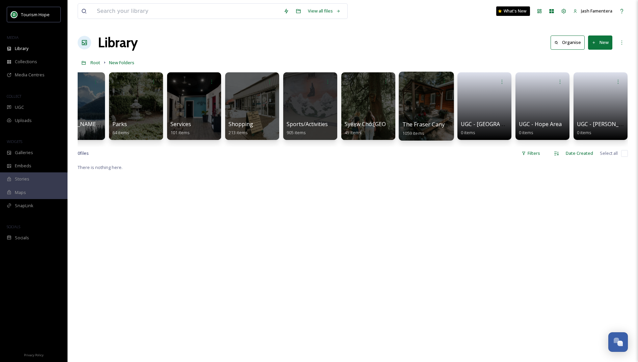
click at [408, 89] on div at bounding box center [426, 106] width 55 height 69
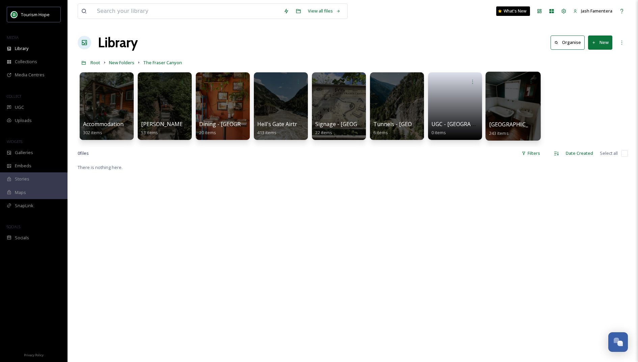
click at [533, 92] on div at bounding box center [513, 106] width 55 height 69
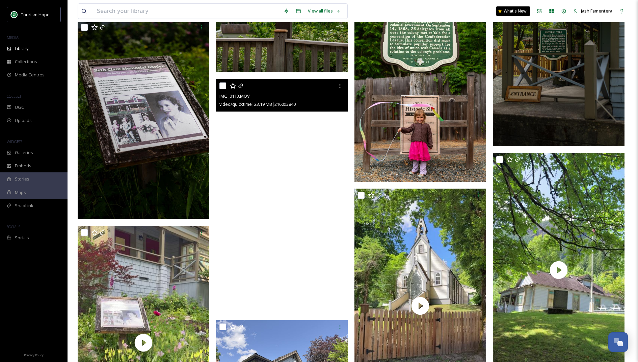
scroll to position [1161, 0]
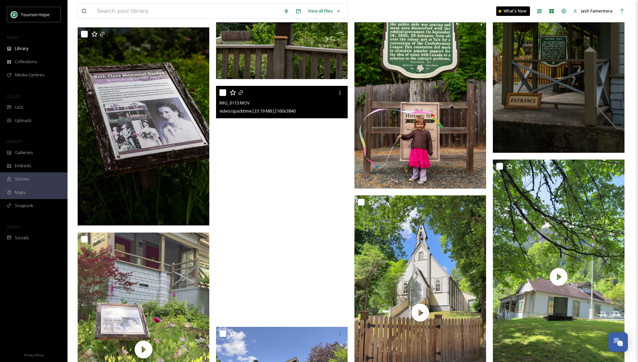
click at [299, 199] on video "IMG_0113.MOV" at bounding box center [282, 203] width 132 height 234
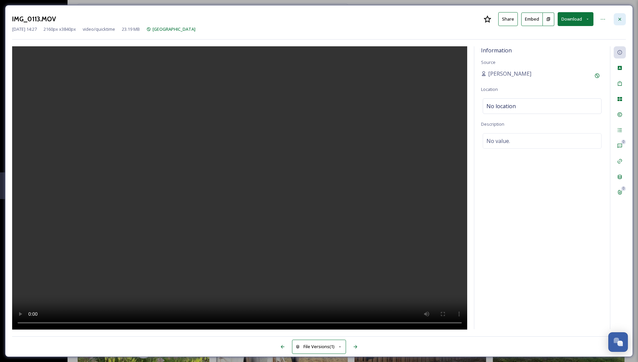
click at [625, 18] on div at bounding box center [620, 19] width 12 height 12
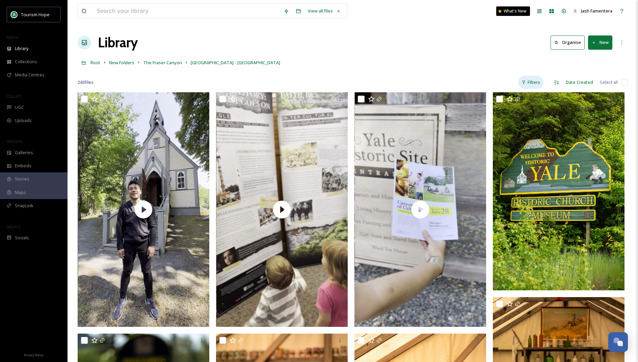
click at [535, 83] on div "Filters" at bounding box center [531, 82] width 25 height 13
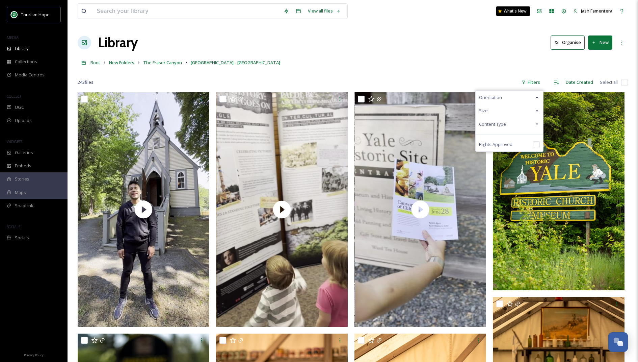
click at [503, 122] on span "Content Type" at bounding box center [492, 124] width 27 height 6
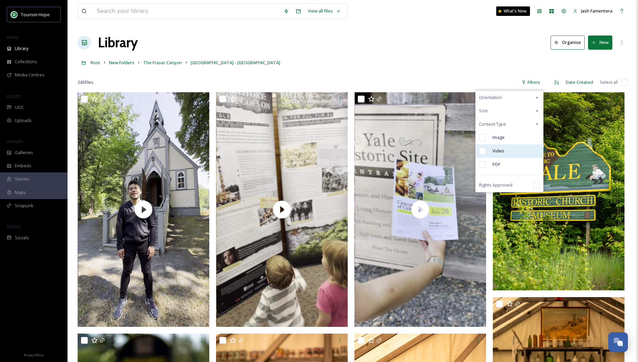
click at [506, 150] on div "Video" at bounding box center [510, 151] width 68 height 14
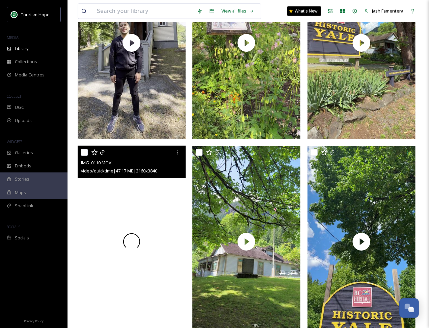
scroll to position [366, 0]
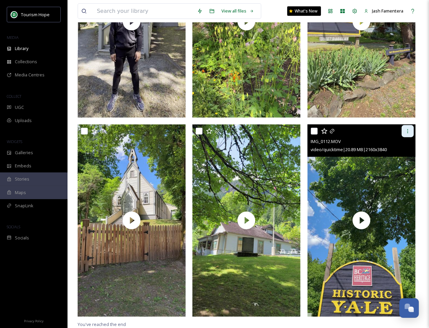
click at [413, 132] on div at bounding box center [408, 131] width 12 height 12
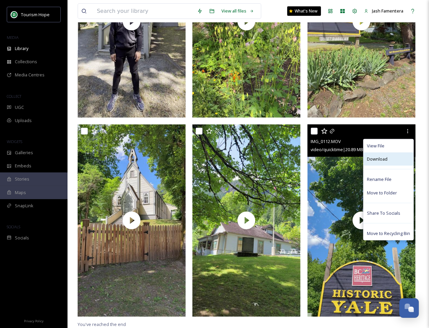
click at [372, 159] on span "Download" at bounding box center [377, 159] width 21 height 6
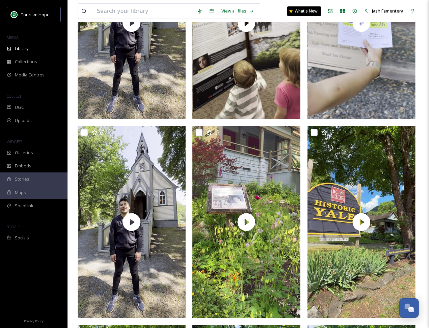
scroll to position [5, 0]
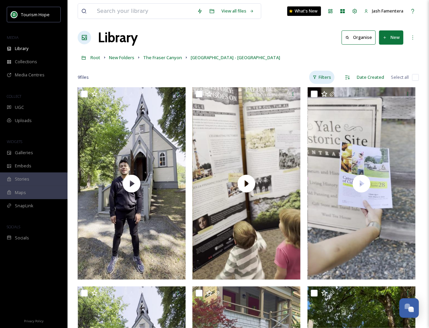
click at [331, 78] on div "Filters" at bounding box center [321, 77] width 25 height 13
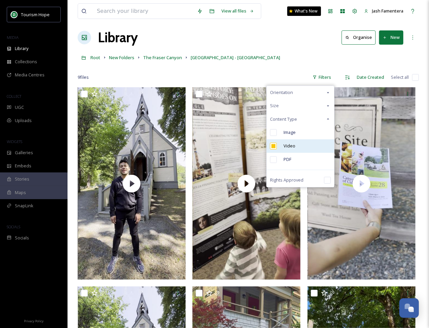
click at [282, 145] on div "Video" at bounding box center [301, 146] width 68 height 14
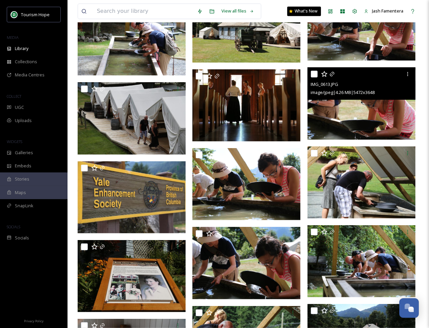
scroll to position [6145, 0]
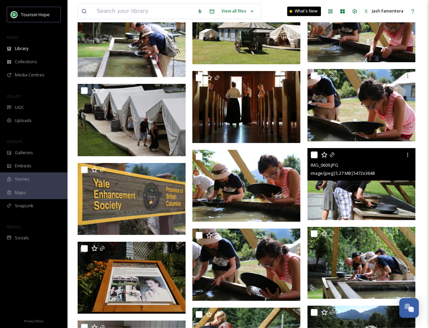
click at [379, 185] on img at bounding box center [362, 184] width 108 height 72
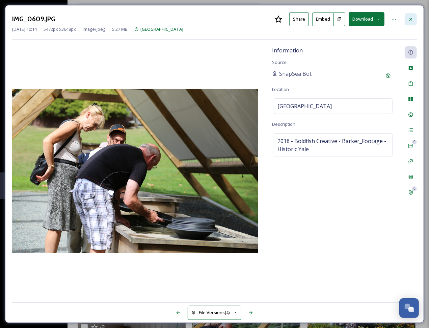
click at [407, 19] on div at bounding box center [411, 19] width 12 height 12
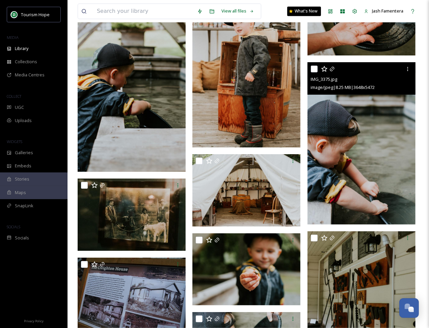
scroll to position [4400, 0]
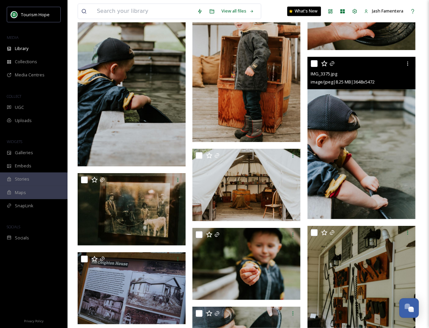
click at [369, 164] on img at bounding box center [362, 138] width 108 height 162
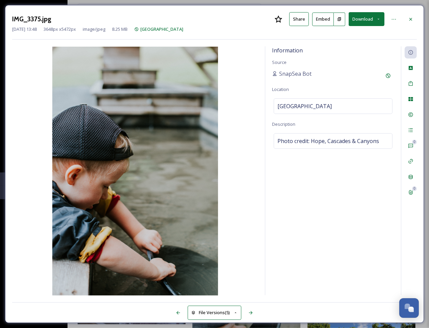
click at [367, 19] on button "Download" at bounding box center [367, 19] width 36 height 14
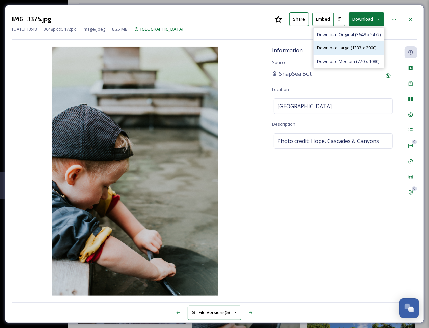
click at [358, 45] on span "Download Large (1333 x 2000)" at bounding box center [346, 48] width 59 height 6
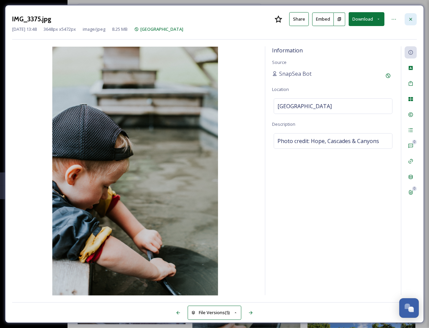
click at [414, 19] on icon at bounding box center [410, 19] width 5 height 5
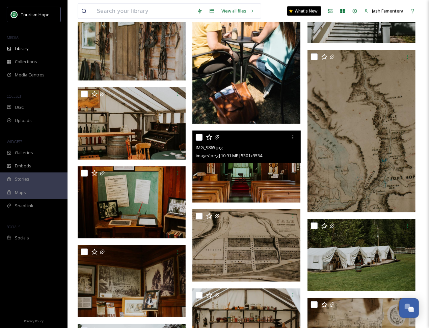
scroll to position [2448, 0]
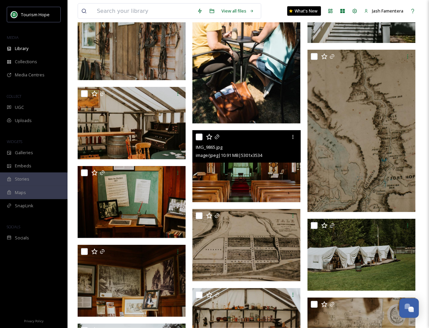
click at [253, 176] on img at bounding box center [247, 166] width 108 height 72
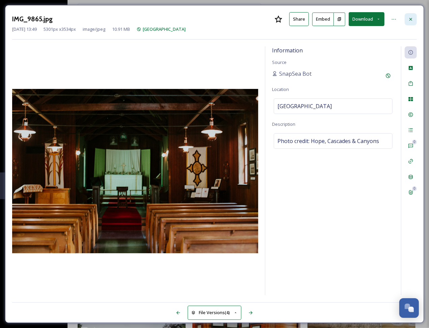
click at [416, 17] on div at bounding box center [411, 19] width 12 height 12
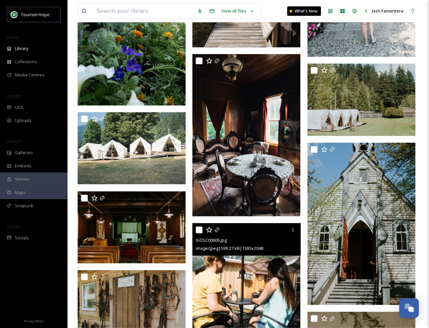
scroll to position [2186, 0]
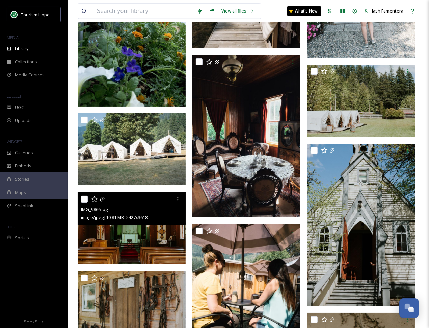
click at [137, 239] on img at bounding box center [132, 228] width 108 height 72
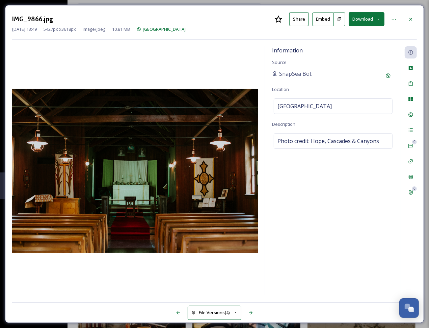
click at [353, 16] on button "Download" at bounding box center [367, 19] width 36 height 14
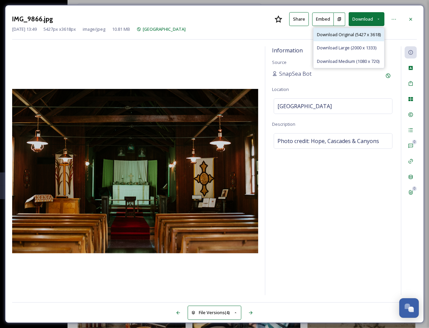
click at [355, 33] on span "Download Original (5427 x 3618)" at bounding box center [349, 34] width 64 height 6
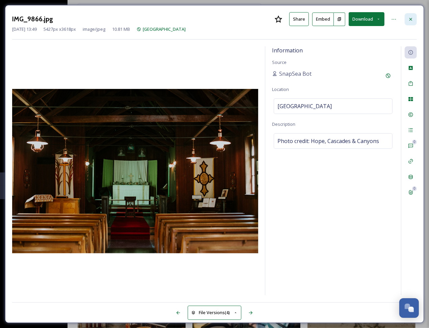
click at [413, 25] on div at bounding box center [411, 19] width 12 height 12
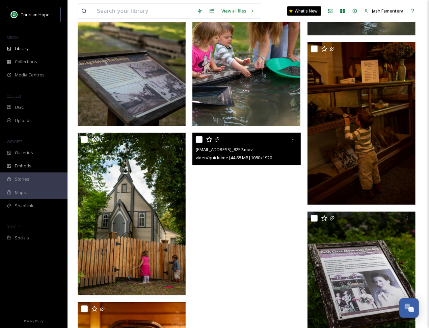
scroll to position [836, 0]
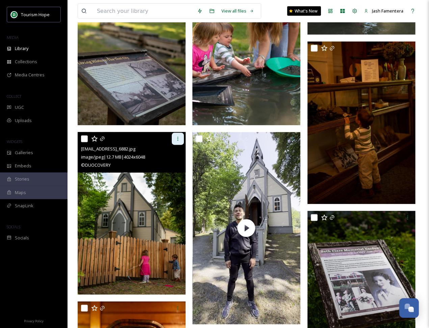
click at [173, 137] on div at bounding box center [178, 139] width 12 height 12
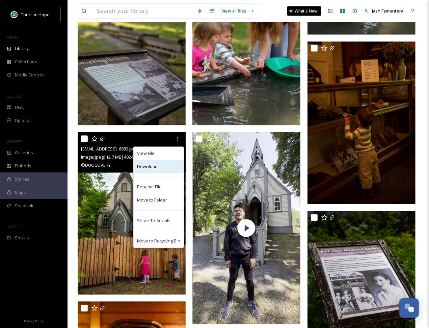
click at [160, 165] on div "Download" at bounding box center [159, 166] width 50 height 13
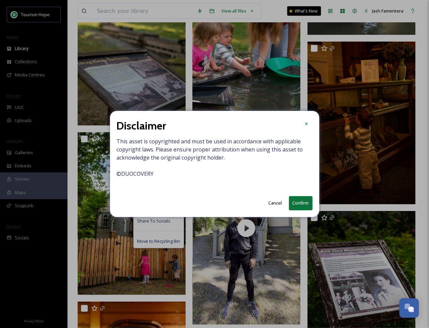
click at [296, 202] on button "Confirm" at bounding box center [301, 203] width 24 height 14
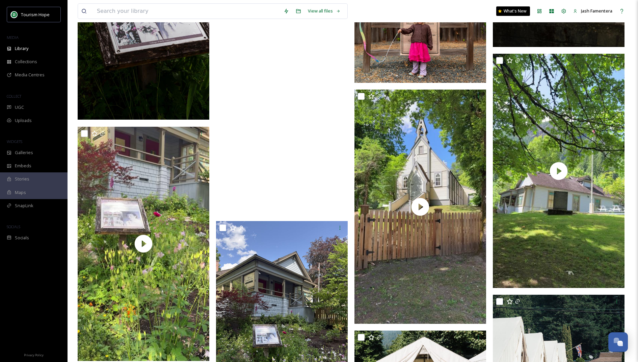
scroll to position [1277, 0]
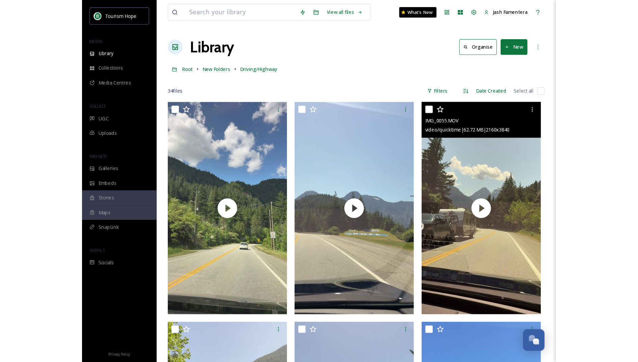
scroll to position [450, 0]
